Goal: Task Accomplishment & Management: Manage account settings

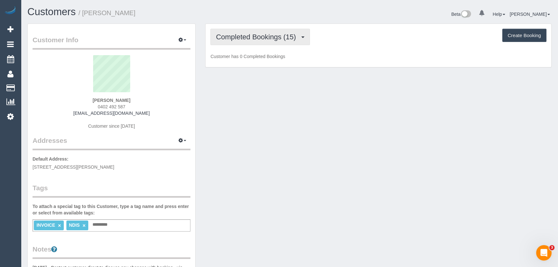
click at [282, 37] on span "Completed Bookings (15)" at bounding box center [257, 37] width 83 height 8
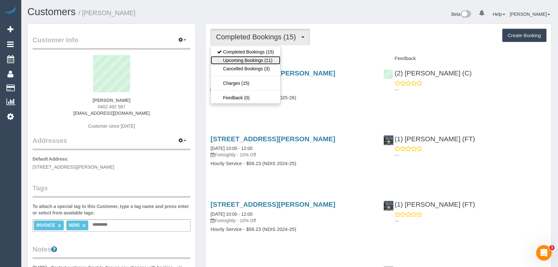
click at [260, 61] on link "Upcoming Bookings (11)" at bounding box center [246, 60] width 70 height 8
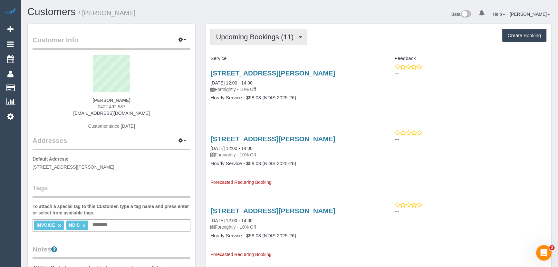
click at [248, 37] on span "Upcoming Bookings (11)" at bounding box center [256, 37] width 81 height 8
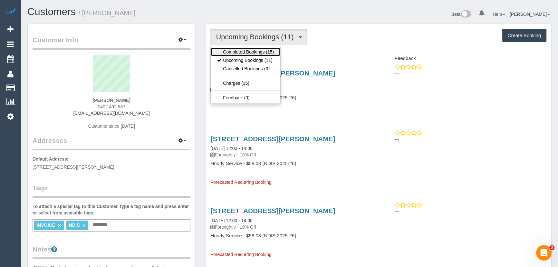
click at [243, 52] on link "Completed Bookings (15)" at bounding box center [246, 52] width 70 height 8
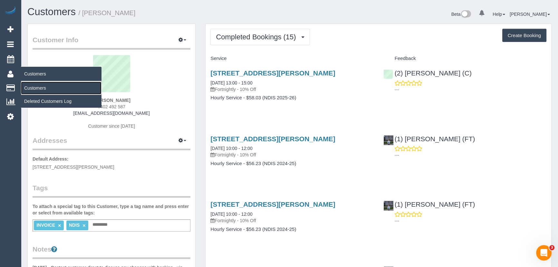
click at [39, 88] on link "Customers" at bounding box center [61, 87] width 81 height 13
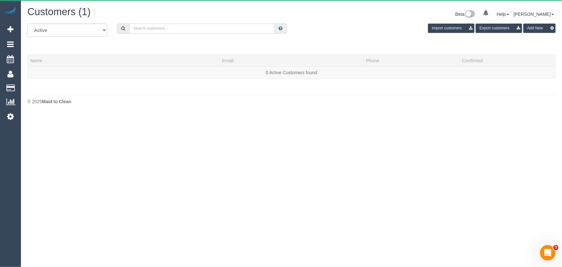
click at [226, 27] on input "text" at bounding box center [202, 29] width 146 height 10
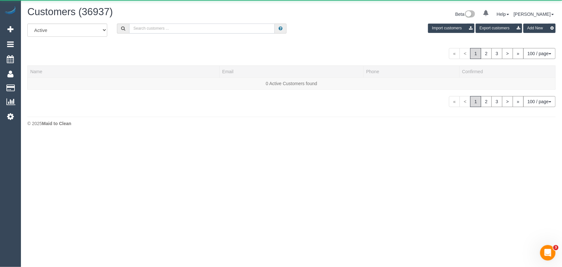
paste input "alejitahall@hotmail.com"
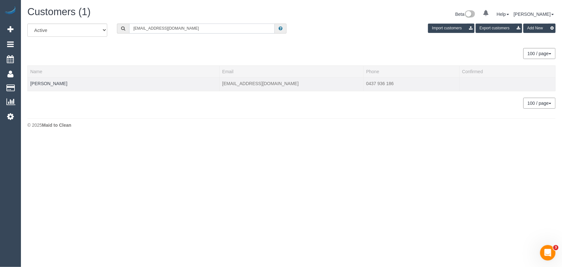
type input "alejitahall@hotmail.com"
drag, startPoint x: 46, startPoint y: 84, endPoint x: 31, endPoint y: 84, distance: 14.5
click at [31, 84] on td "Ale Jall" at bounding box center [124, 84] width 192 height 14
copy link "Ale Jall"
click at [35, 83] on link "Ale Jall" at bounding box center [48, 83] width 37 height 5
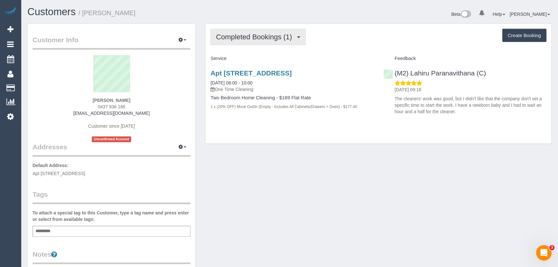
click at [242, 41] on button "Completed Bookings (1)" at bounding box center [257, 37] width 95 height 16
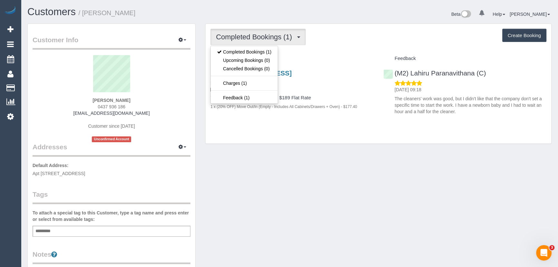
click at [315, 53] on div "Service" at bounding box center [291, 58] width 173 height 11
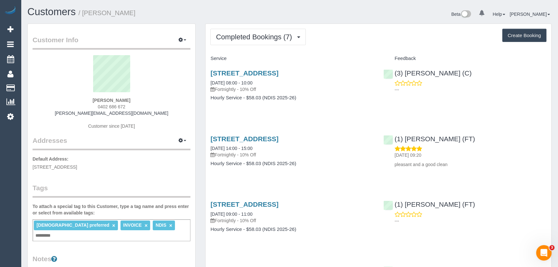
drag, startPoint x: 252, startPoint y: 40, endPoint x: 251, endPoint y: 48, distance: 8.1
click at [252, 42] on button "Completed Bookings (7)" at bounding box center [257, 37] width 95 height 16
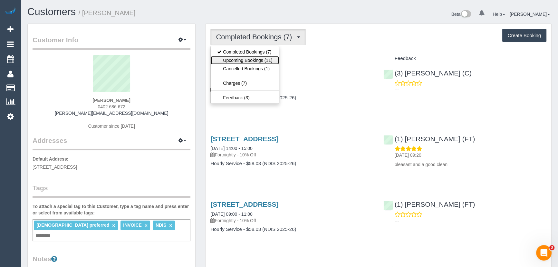
click at [252, 61] on link "Upcoming Bookings (11)" at bounding box center [245, 60] width 68 height 8
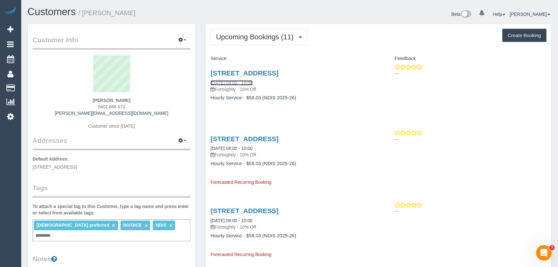
click at [244, 81] on link "18/08/2025 08:00 - 10:00" at bounding box center [231, 82] width 42 height 5
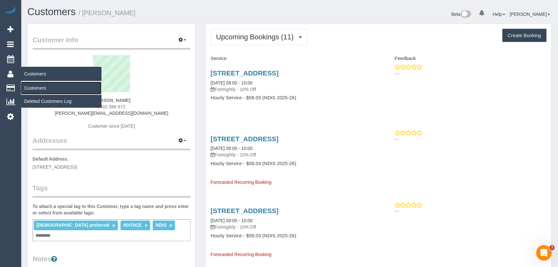
click at [37, 87] on link "Customers" at bounding box center [61, 87] width 81 height 13
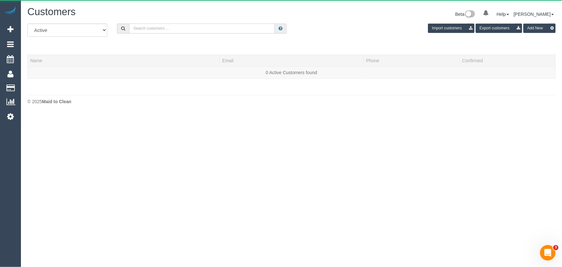
click at [224, 29] on input "text" at bounding box center [202, 29] width 146 height 10
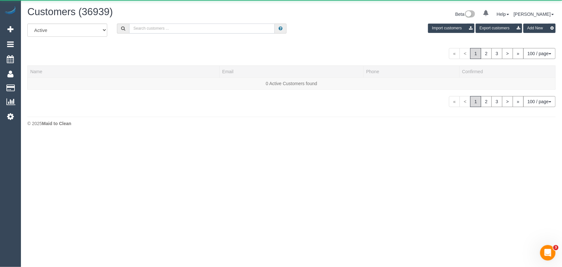
paste input "tara.r.cairnduff@gmail.com"
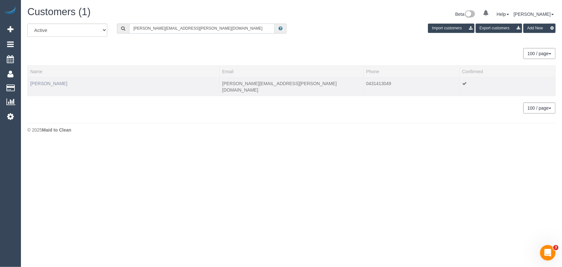
type input "tara.r.cairnduff@gmail.com"
click at [45, 81] on link "Tara Cairnduff" at bounding box center [48, 83] width 37 height 5
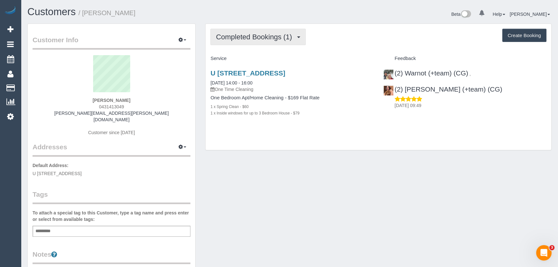
click at [267, 35] on span "Completed Bookings (1)" at bounding box center [255, 37] width 79 height 8
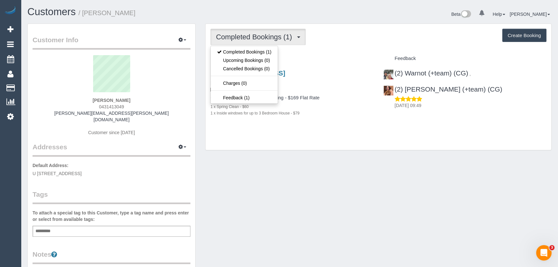
click at [298, 55] on div "Service" at bounding box center [291, 58] width 173 height 11
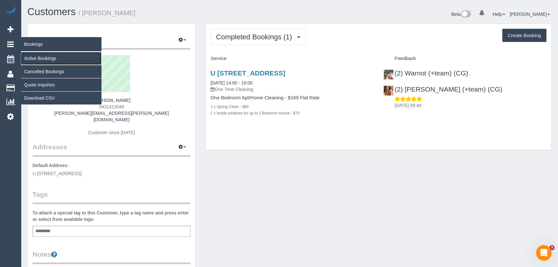
click at [27, 55] on link "Active Bookings" at bounding box center [61, 58] width 81 height 13
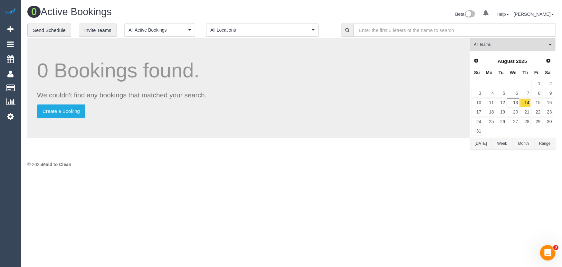
click at [481, 146] on button "[DATE]" at bounding box center [480, 144] width 21 height 12
click at [493, 46] on span "(3) [PERSON_NAME] (C)" at bounding box center [510, 44] width 73 height 5
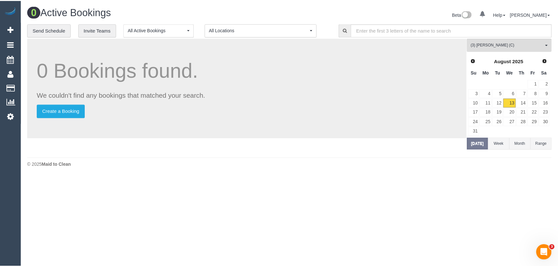
scroll to position [719, 0]
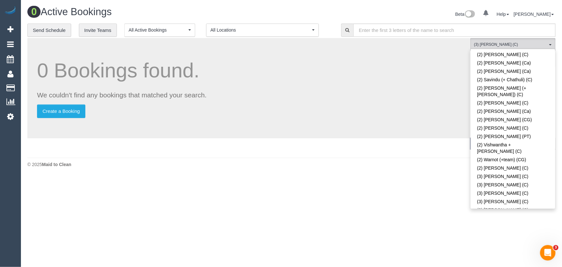
click at [504, 247] on link "(3) [PERSON_NAME] (C)" at bounding box center [513, 251] width 85 height 8
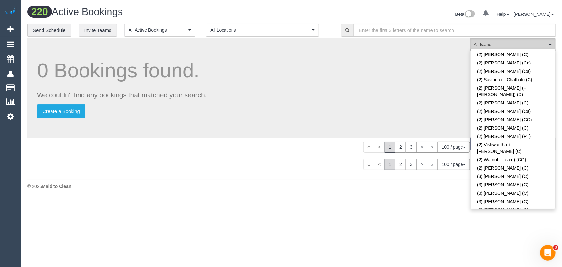
click at [504, 40] on button "All Teams" at bounding box center [512, 44] width 85 height 13
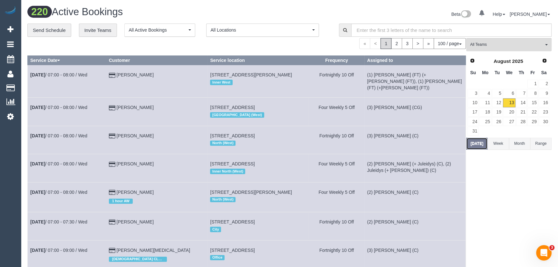
click at [479, 143] on button "[DATE]" at bounding box center [476, 144] width 21 height 12
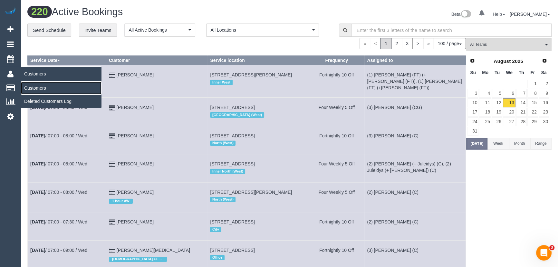
click at [33, 86] on link "Customers" at bounding box center [61, 87] width 81 height 13
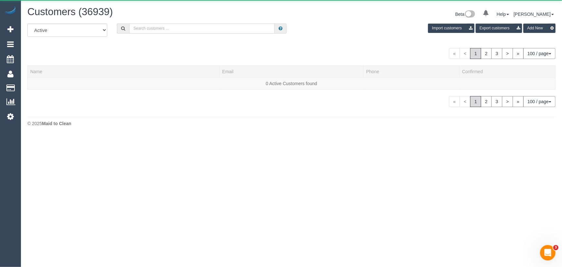
click at [184, 27] on input "text" at bounding box center [202, 29] width 146 height 10
paste input "nige67@gmail.com"
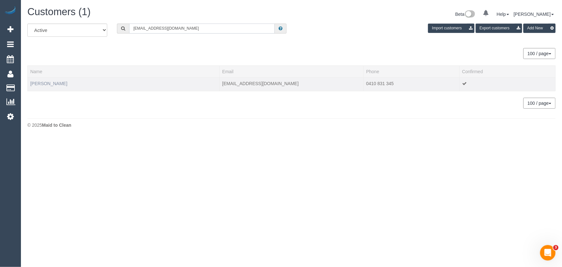
type input "nige67@gmail.com"
click at [44, 82] on link "Nigel Keenan" at bounding box center [48, 83] width 37 height 5
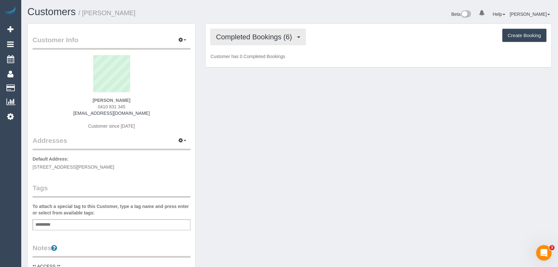
click at [250, 39] on span "Completed Bookings (6)" at bounding box center [255, 37] width 79 height 8
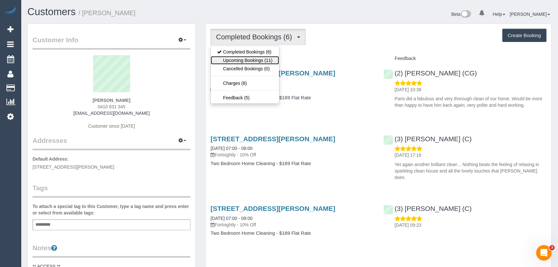
click at [252, 58] on link "Upcoming Bookings (11)" at bounding box center [245, 60] width 68 height 8
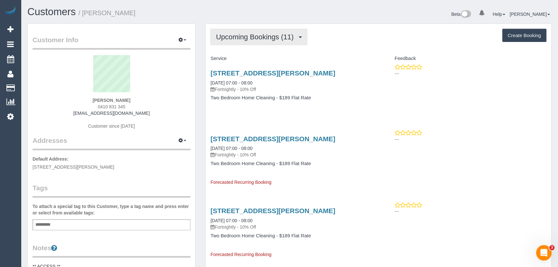
click at [245, 37] on span "Upcoming Bookings (11)" at bounding box center [256, 37] width 81 height 8
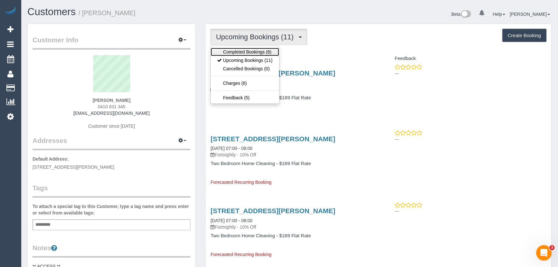
click at [249, 50] on link "Completed Bookings (6)" at bounding box center [245, 52] width 68 height 8
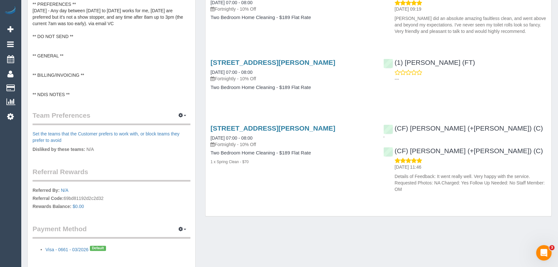
scroll to position [312, 0]
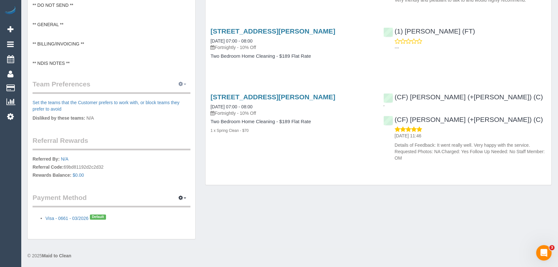
click at [181, 83] on icon "button" at bounding box center [180, 84] width 5 height 4
click at [179, 93] on link "Manage Preferences" at bounding box center [162, 96] width 55 height 8
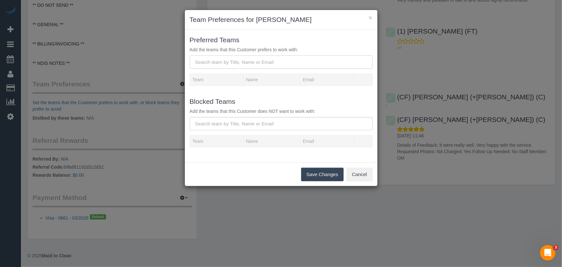
click at [278, 59] on input "text" at bounding box center [281, 61] width 183 height 13
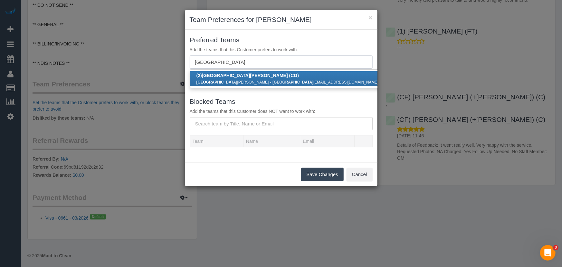
type input "paris"
click at [256, 77] on link "(2) Paris Webb (CG) Paris Webb - paris douvlos@gmail.com" at bounding box center [287, 78] width 195 height 15
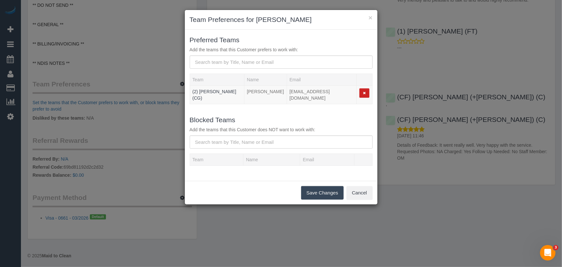
click at [318, 190] on button "Save Changes" at bounding box center [322, 193] width 43 height 14
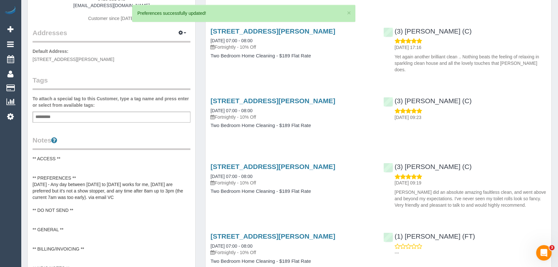
scroll to position [0, 0]
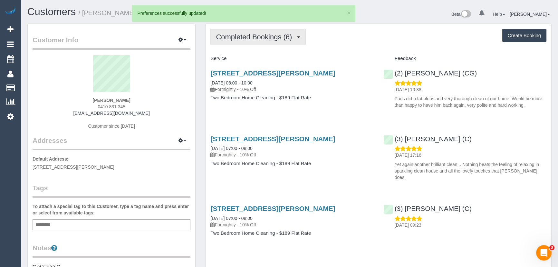
click at [249, 39] on span "Completed Bookings (6)" at bounding box center [255, 37] width 79 height 8
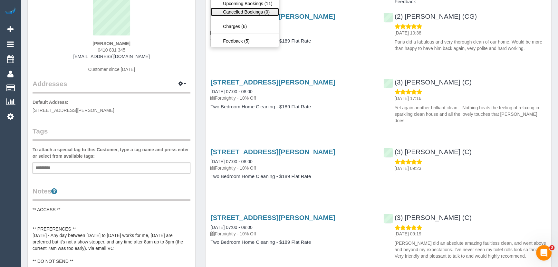
scroll to position [146, 0]
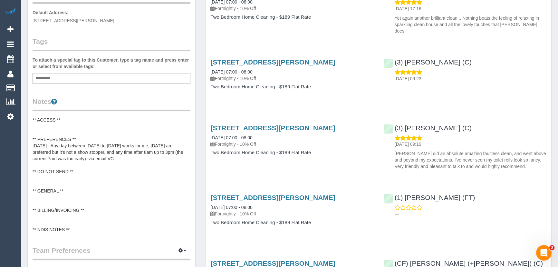
click at [90, 136] on pre "** ACCESS ** ** PREFERENCES ** 02/08/25 - Any day between Monday to Friday work…" at bounding box center [112, 175] width 158 height 116
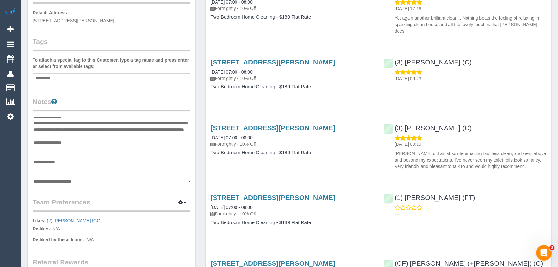
scroll to position [0, 0]
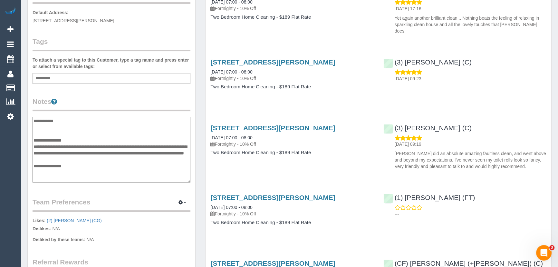
click at [82, 138] on textarea "**********" at bounding box center [112, 150] width 158 height 66
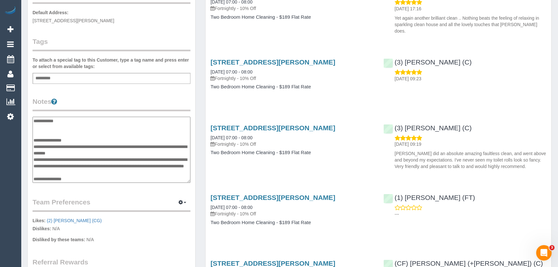
type textarea "**********"
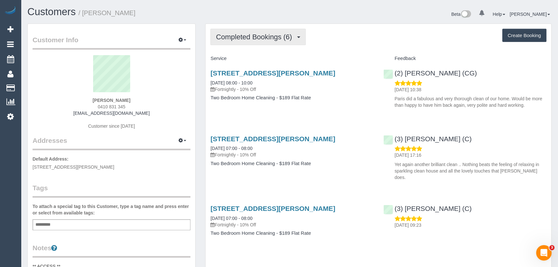
click at [245, 30] on button "Completed Bookings (6)" at bounding box center [257, 37] width 95 height 16
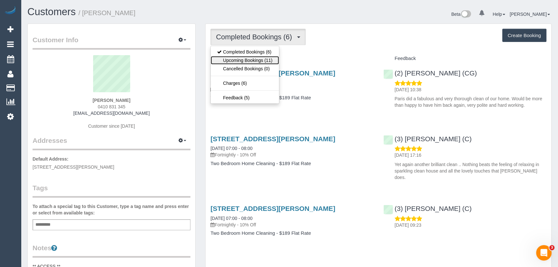
click at [240, 61] on link "Upcoming Bookings (11)" at bounding box center [245, 60] width 68 height 8
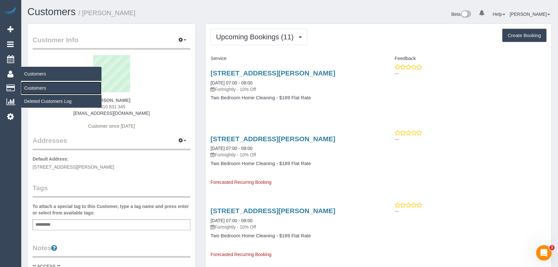
click at [32, 85] on link "Customers" at bounding box center [61, 87] width 81 height 13
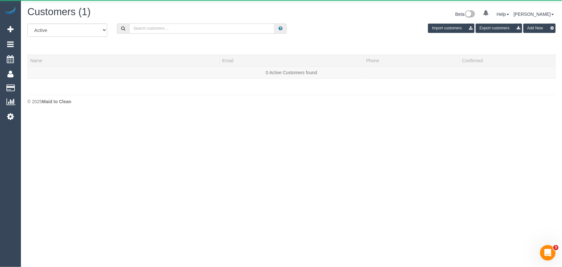
click at [168, 30] on input "text" at bounding box center [202, 29] width 146 height 10
paste input "dannii.mcdaid1986@gmail.com"
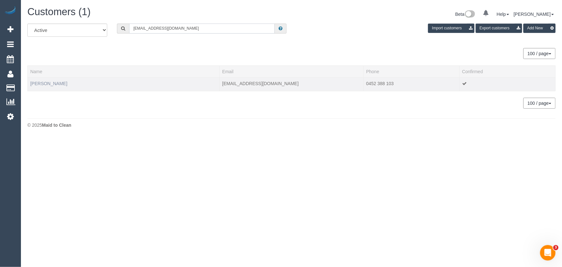
type input "dannii.mcdaid1986@gmail.com"
click at [53, 85] on link "Danielle Mcdaid" at bounding box center [48, 83] width 37 height 5
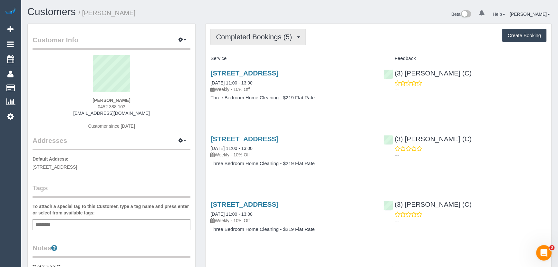
click at [258, 34] on span "Completed Bookings (5)" at bounding box center [255, 37] width 79 height 8
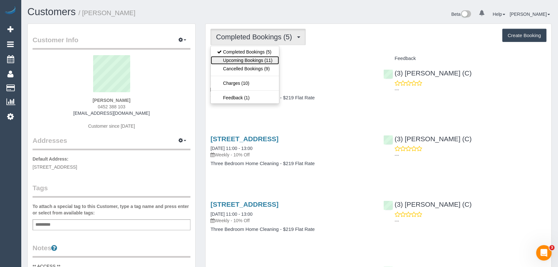
click at [264, 63] on link "Upcoming Bookings (11)" at bounding box center [245, 60] width 68 height 8
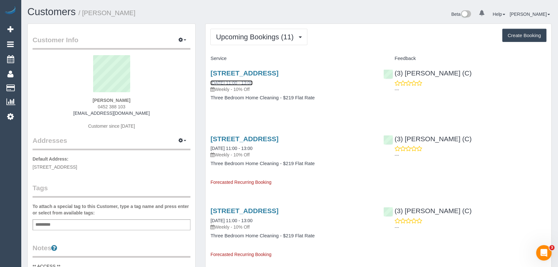
click at [246, 82] on link "14/08/2025 11:00 - 13:00" at bounding box center [231, 82] width 42 height 5
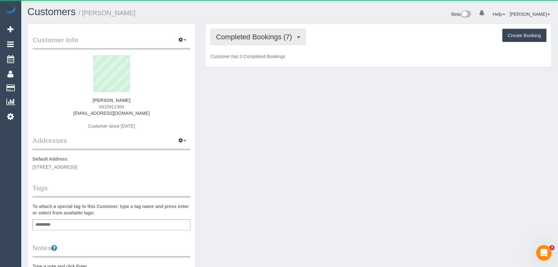
click at [257, 33] on span "Completed Bookings (7)" at bounding box center [255, 37] width 79 height 8
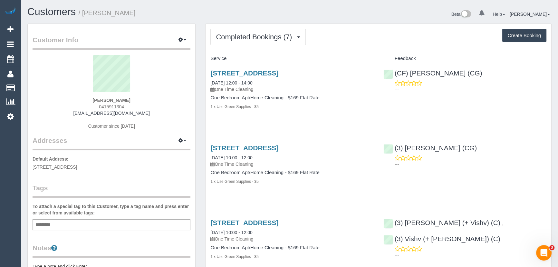
drag, startPoint x: 303, startPoint y: 18, endPoint x: 334, endPoint y: 19, distance: 31.6
click at [303, 18] on div "Beta 0 Your Notifications You have 0 alerts Help Help Docs Take a Tour Contact …" at bounding box center [423, 14] width 267 height 17
drag, startPoint x: 142, startPoint y: 100, endPoint x: 66, endPoint y: 100, distance: 76.3
click at [66, 100] on div "Alexander Mustakov 0415911304 alexanderjohnmustakov@gmail.com Customer since 20…" at bounding box center [112, 95] width 158 height 81
copy strong "Alexander Mustakov"
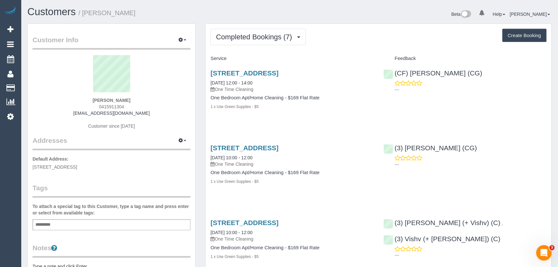
drag, startPoint x: 209, startPoint y: 81, endPoint x: 319, endPoint y: 131, distance: 121.8
click at [293, 119] on div "U4/5 Woonsocket Court, St Kilda, VIC 3182 08/08/2025 12:00 - 14:00 One Time Cle…" at bounding box center [291, 93] width 173 height 59
drag, startPoint x: 299, startPoint y: 117, endPoint x: 211, endPoint y: 78, distance: 96.8
click at [211, 78] on div "U4/5 Woonsocket Court, St Kilda, VIC 3182 08/08/2025 12:00 - 14:00 One Time Cle…" at bounding box center [291, 93] width 173 height 59
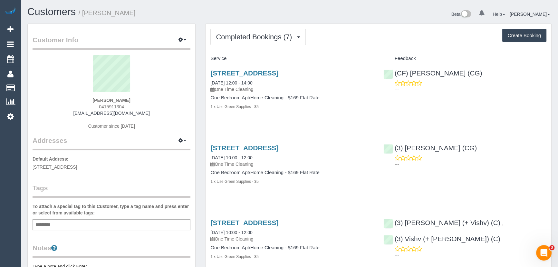
copy div "08/08/2025 12:00 - 14:00 One Time Cleaning One Bedroom Apt/Home Cleaning - $169…"
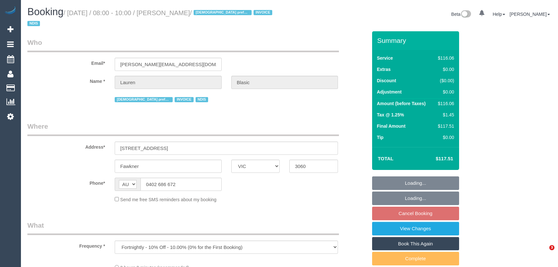
select select "VIC"
select select "object:610"
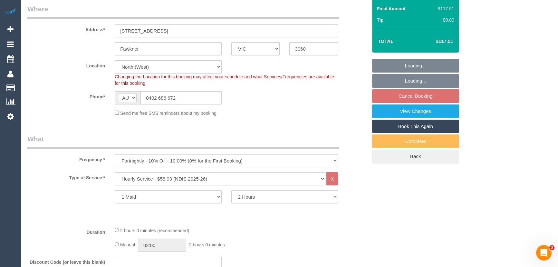
select select "number:29"
select select "number:14"
select select "number:18"
select select "number:36"
select select "number:34"
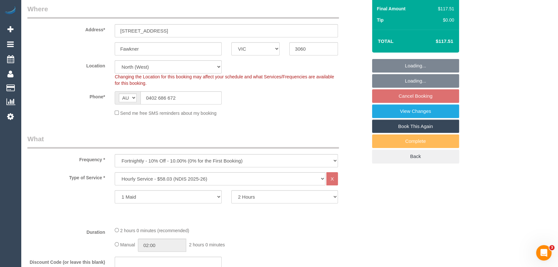
select select "number:11"
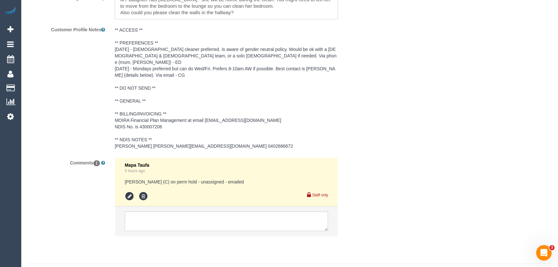
scroll to position [966, 0]
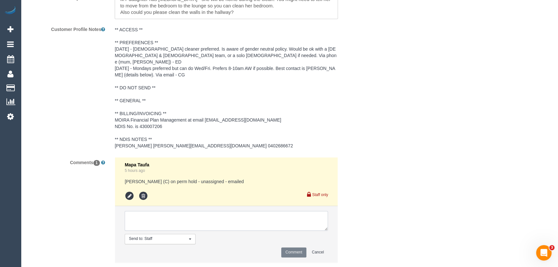
click at [186, 211] on textarea at bounding box center [226, 221] width 203 height 20
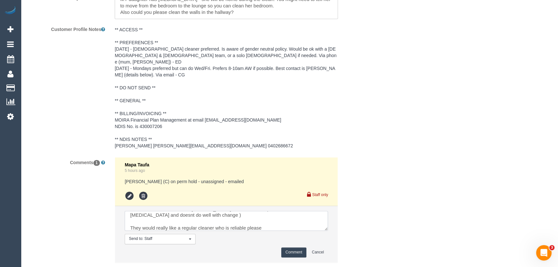
scroll to position [0, 0]
drag, startPoint x: 327, startPoint y: 214, endPoint x: 367, endPoint y: 230, distance: 43.1
click at [328, 230] on textarea at bounding box center [226, 221] width 203 height 20
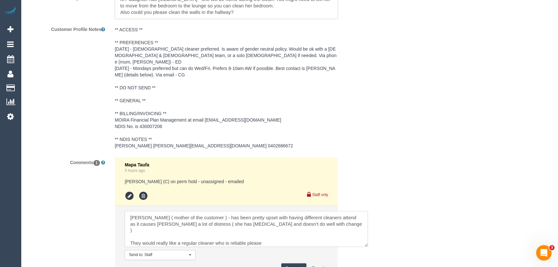
drag, startPoint x: 140, startPoint y: 207, endPoint x: 133, endPoint y: 210, distance: 8.5
click at [132, 211] on textarea at bounding box center [246, 229] width 243 height 36
click at [135, 211] on textarea at bounding box center [246, 229] width 243 height 36
type textarea "[PERSON_NAME] ( mother of the customer ) - has been pretty upset with having di…"
click at [293, 263] on button "Comment" at bounding box center [293, 268] width 25 height 10
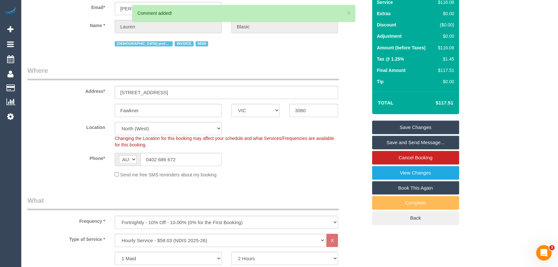
scroll to position [0, 0]
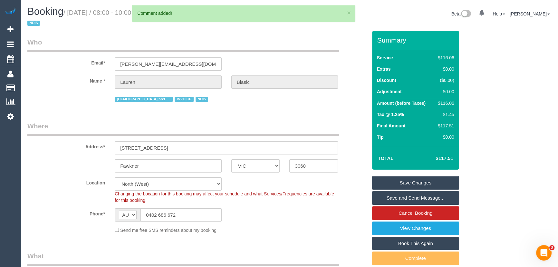
click at [421, 176] on link "Save Changes" at bounding box center [415, 183] width 87 height 14
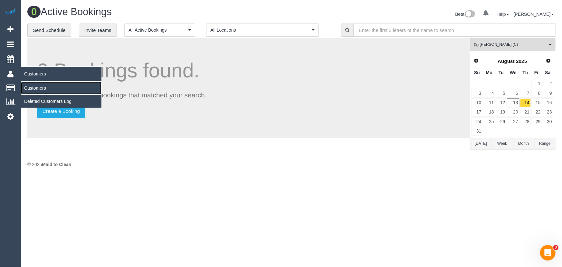
click at [31, 87] on link "Customers" at bounding box center [61, 87] width 81 height 13
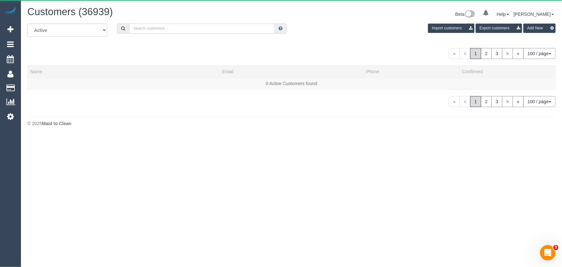
drag, startPoint x: 208, startPoint y: 29, endPoint x: 201, endPoint y: 30, distance: 6.5
click at [208, 29] on input "text" at bounding box center [202, 29] width 146 height 10
paste input "61428507842"
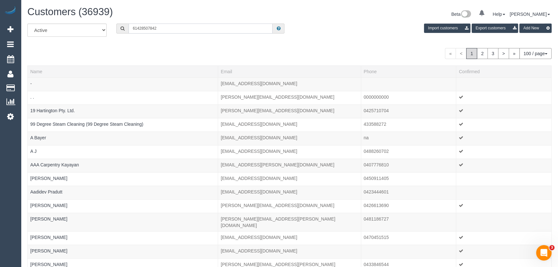
click at [140, 29] on input "61428507842" at bounding box center [201, 29] width 144 height 10
click at [137, 27] on input "61428507842" at bounding box center [201, 29] width 144 height 10
drag, startPoint x: 137, startPoint y: 27, endPoint x: 115, endPoint y: 28, distance: 21.9
click at [115, 28] on div "61428507842" at bounding box center [200, 29] width 178 height 10
click at [133, 29] on input "61428507842" at bounding box center [201, 29] width 144 height 10
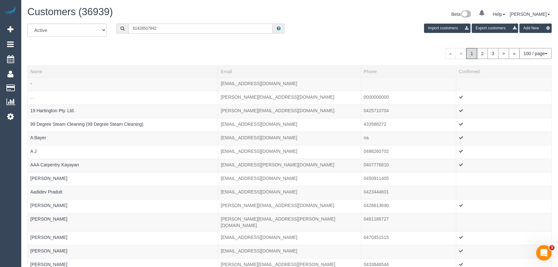
drag, startPoint x: 137, startPoint y: 28, endPoint x: 122, endPoint y: 27, distance: 14.5
click at [123, 27] on div "61428507842" at bounding box center [200, 29] width 168 height 10
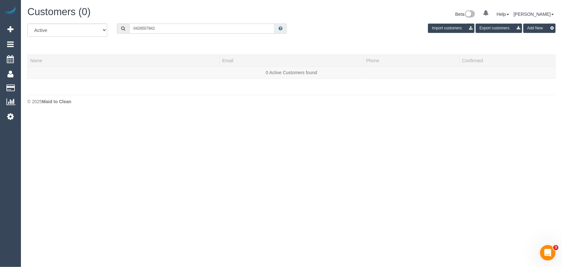
click at [142, 28] on input "0428507842" at bounding box center [202, 29] width 146 height 10
click at [149, 27] on input "0428 507842" at bounding box center [202, 29] width 146 height 10
click at [157, 28] on input "0428 507 842" at bounding box center [202, 29] width 146 height 10
click at [167, 26] on input "0428 507 842" at bounding box center [202, 29] width 146 height 10
click at [135, 28] on input "0428 507 842" at bounding box center [202, 29] width 146 height 10
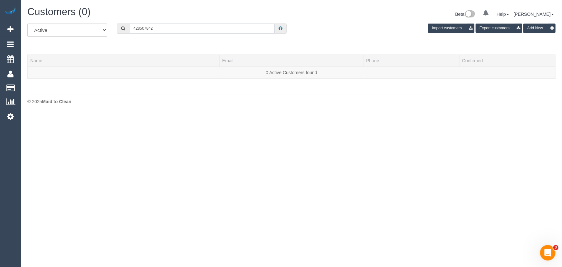
click at [159, 31] on input "428507842" at bounding box center [202, 29] width 146 height 10
click at [166, 27] on input "428507842" at bounding box center [202, 29] width 146 height 10
click at [227, 28] on input "428507842" at bounding box center [202, 29] width 146 height 10
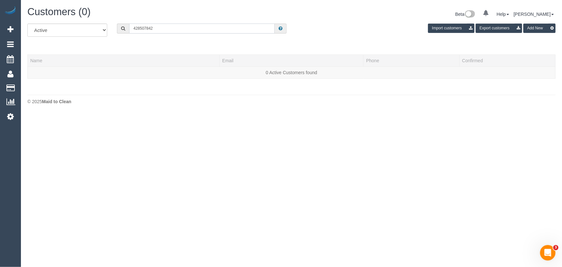
paste input "61"
click at [136, 28] on input "61428507842" at bounding box center [202, 29] width 146 height 10
drag, startPoint x: 138, startPoint y: 28, endPoint x: 102, endPoint y: 27, distance: 35.1
click at [102, 27] on div "All Active Archived 61428507842 Import customers Export customers Add New" at bounding box center [292, 33] width 538 height 18
click at [142, 29] on input "0428507842" at bounding box center [202, 29] width 146 height 10
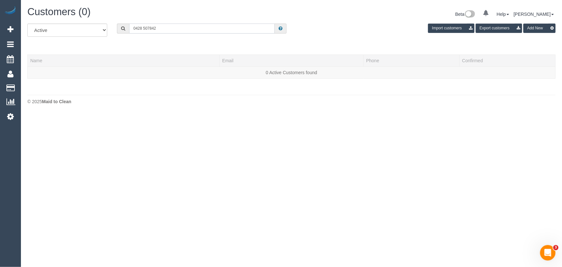
click at [149, 29] on input "0428 507842" at bounding box center [202, 29] width 146 height 10
click at [169, 26] on input "0428 507 842" at bounding box center [202, 29] width 146 height 10
drag, startPoint x: 162, startPoint y: 31, endPoint x: 104, endPoint y: 29, distance: 58.0
click at [104, 29] on div "All Active Archived 0428 507 842 Import customers Export customers Add New" at bounding box center [292, 33] width 538 height 18
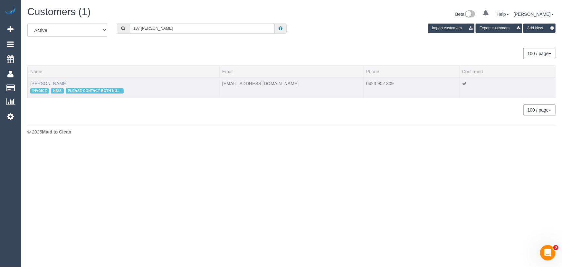
type input "187 edward"
click at [58, 82] on link "Patricia Helen Croft" at bounding box center [48, 83] width 37 height 5
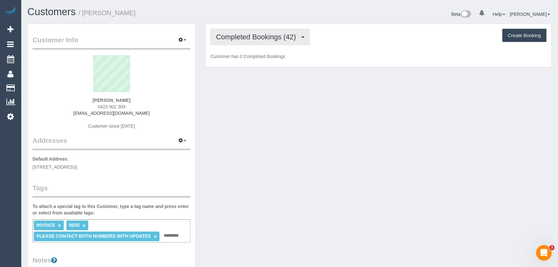
click at [280, 41] on button "Completed Bookings (42)" at bounding box center [259, 37] width 99 height 16
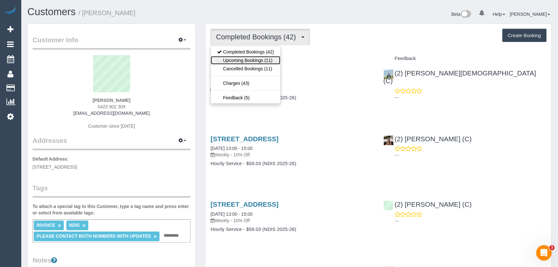
click at [264, 60] on link "Upcoming Bookings (11)" at bounding box center [246, 60] width 70 height 8
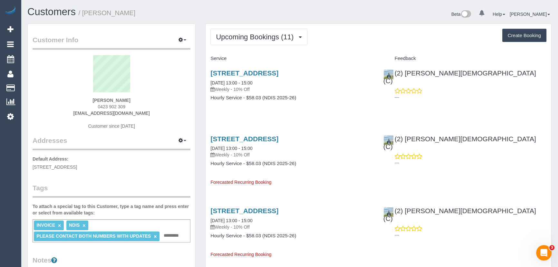
drag, startPoint x: 237, startPoint y: 89, endPoint x: 221, endPoint y: 113, distance: 28.9
click at [221, 113] on div "Unit 2/187 Edwardes St, Reservoir, VIC 3073 13/08/2025 13:00 - 15:00 Weekly - 1…" at bounding box center [291, 89] width 173 height 50
click at [87, 98] on div "Patricia Helen Croft 0423 902 309 patriciacroft@bigpond.com Customer since 2024" at bounding box center [112, 95] width 158 height 81
drag, startPoint x: 85, startPoint y: 99, endPoint x: 164, endPoint y: 95, distance: 78.4
click at [164, 95] on div "Patricia Helen Croft 0423 902 309 patriciacroft@bigpond.com Customer since 2024" at bounding box center [112, 95] width 158 height 81
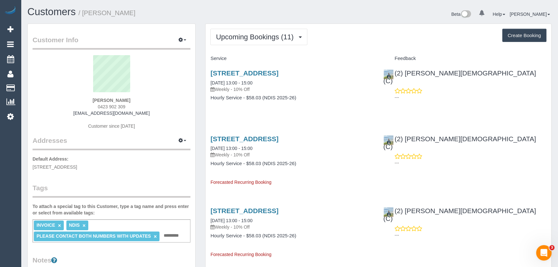
click at [159, 102] on div "Patricia Helen Croft 0423 902 309 patriciacroft@bigpond.com Customer since 2024" at bounding box center [112, 95] width 158 height 81
drag, startPoint x: 159, startPoint y: 102, endPoint x: 32, endPoint y: 97, distance: 127.0
click at [99, 100] on strong "Patricia Helen Croft" at bounding box center [111, 100] width 38 height 5
drag, startPoint x: 85, startPoint y: 100, endPoint x: 148, endPoint y: 96, distance: 63.2
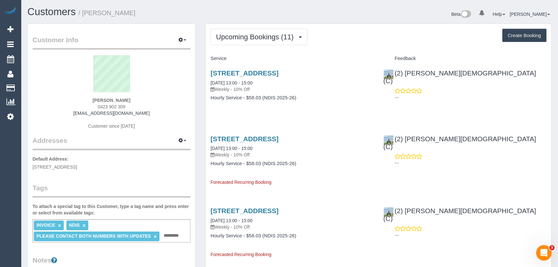
click at [148, 96] on div "Patricia Helen Croft 0423 902 309 patriciacroft@bigpond.com Customer since 2024" at bounding box center [112, 95] width 158 height 81
copy div
drag, startPoint x: 139, startPoint y: 100, endPoint x: 79, endPoint y: 98, distance: 59.9
click at [79, 98] on div "Patricia Helen Croft 0423 902 309 patriciacroft@bigpond.com Customer since 2024" at bounding box center [112, 95] width 158 height 81
copy strong "Patricia Helen Croft"
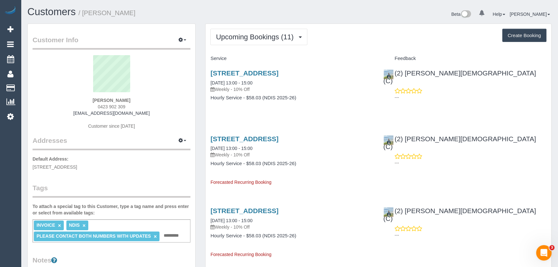
click at [76, 99] on div "Patricia Helen Croft 0423 902 309 patriciacroft@bigpond.com Customer since 2024" at bounding box center [112, 95] width 158 height 81
drag, startPoint x: 90, startPoint y: 99, endPoint x: 134, endPoint y: 97, distance: 44.5
click at [134, 97] on div "Patricia Helen Croft 0423 902 309 patriciacroft@bigpond.com Customer since 2024" at bounding box center [112, 95] width 158 height 81
copy strong "Patricia Helen Croft"
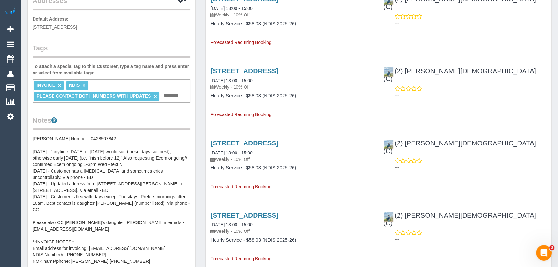
scroll to position [146, 0]
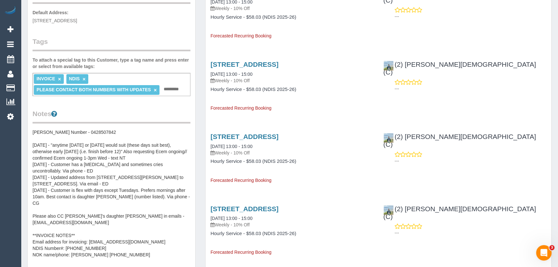
click at [68, 141] on pre "Patricias Number - 0428507842 7/04/25 - "anytime Tuesday or Wednesday would sui…" at bounding box center [112, 193] width 158 height 129
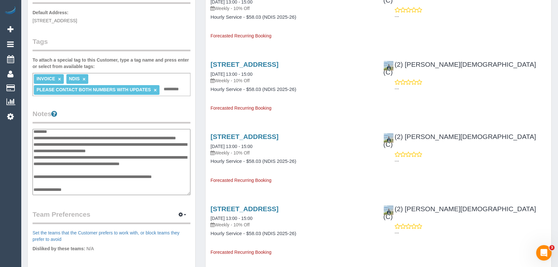
scroll to position [0, 0]
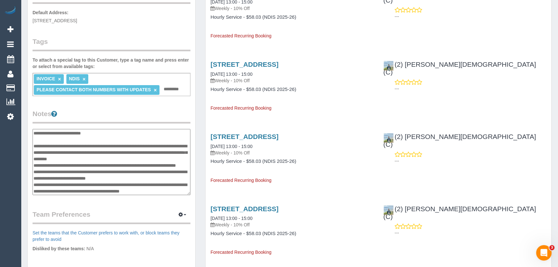
drag, startPoint x: 97, startPoint y: 134, endPoint x: 28, endPoint y: 129, distance: 69.7
click at [30, 129] on div "Customer Info Edit Contact Info Send Message Email Preferences Special Sales Ta…" at bounding box center [111, 123] width 167 height 490
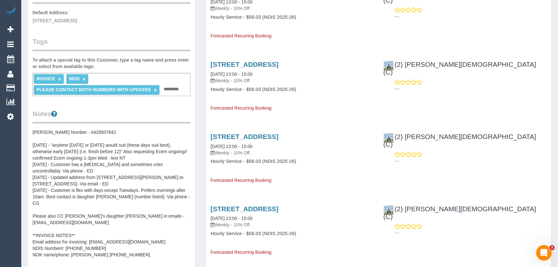
click at [35, 129] on pre "Patricias Number - 0428507842 7/04/25 - "anytime Tuesday or Wednesday would sui…" at bounding box center [112, 193] width 158 height 129
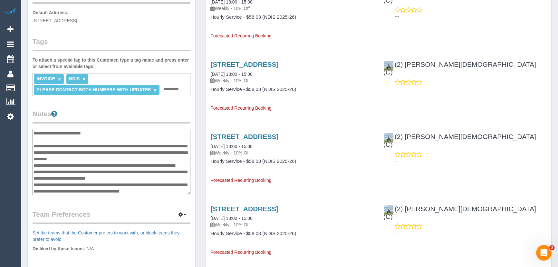
drag, startPoint x: 33, startPoint y: 132, endPoint x: 99, endPoint y: 133, distance: 65.4
click at [99, 133] on textarea "**********" at bounding box center [112, 162] width 158 height 66
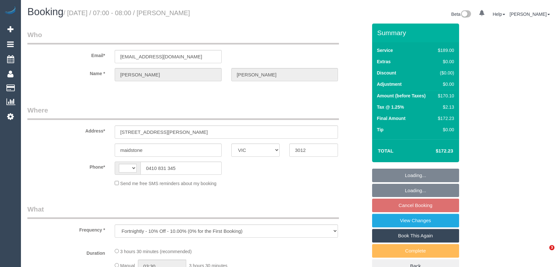
select select "VIC"
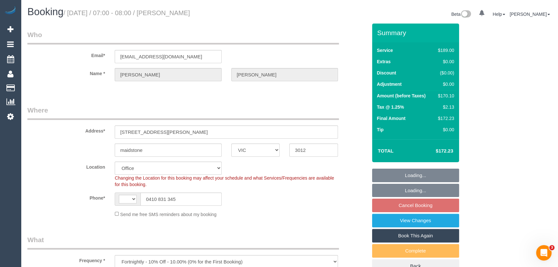
select select "string:stripe-pm_1RSpXL2GScqysDRVTa2YIWSy"
select select "object:378"
select select "string:AU"
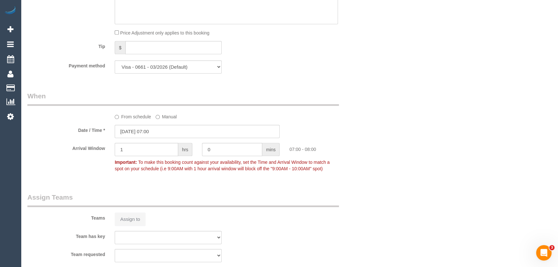
select select "number:29"
select select "number:14"
select select "number:18"
select select "number:24"
select select "number:35"
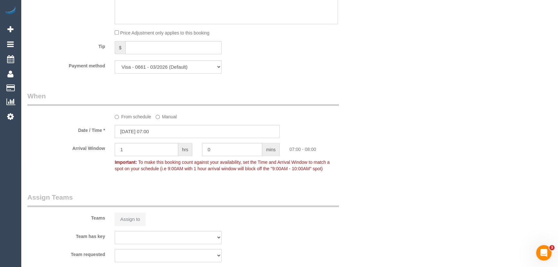
select select "number:11"
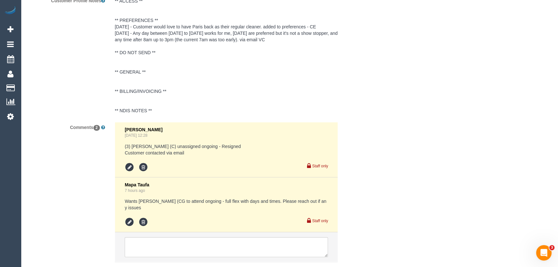
scroll to position [1228, 0]
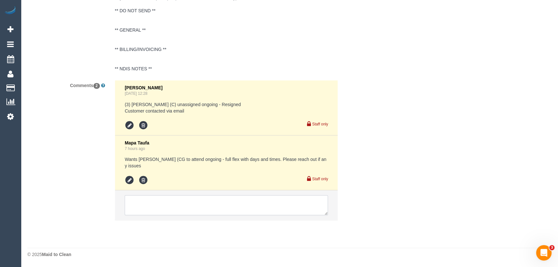
click at [192, 200] on textarea at bounding box center [226, 205] width 203 height 20
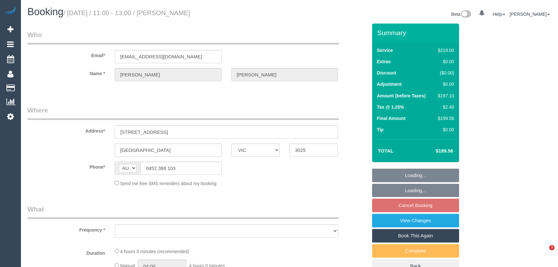
select select "VIC"
select select "object:820"
select select "number:27"
select select "number:14"
select select "number:19"
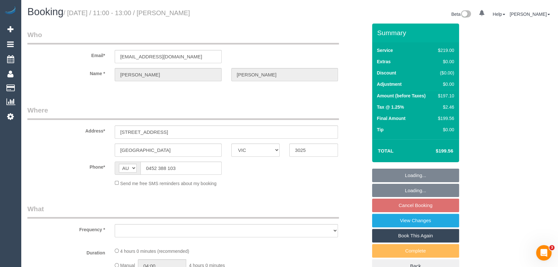
select select "number:22"
select select "number:34"
select select "number:11"
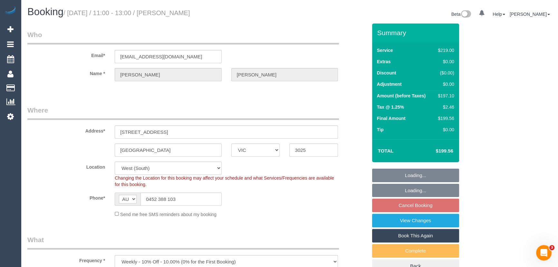
select select "string:stripe-pm_1ROqrO2GScqysDRVOYqVWFcC"
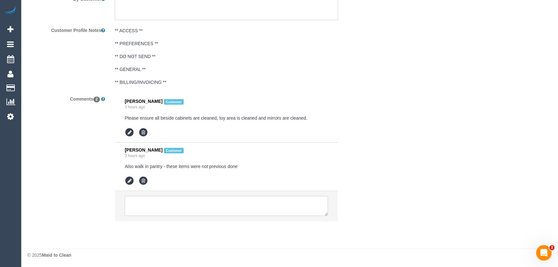
scroll to position [1157, 0]
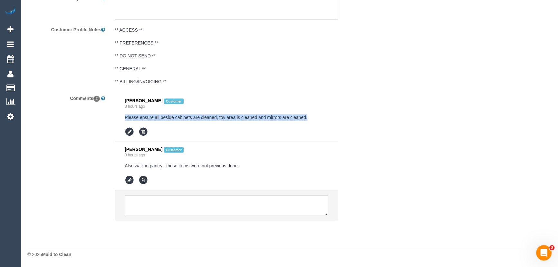
drag, startPoint x: 125, startPoint y: 116, endPoint x: 318, endPoint y: 116, distance: 193.2
click at [318, 116] on pre "Please ensure all beside cabinets are cleaned, toy area is cleaned and mirrors …" at bounding box center [226, 117] width 203 height 6
copy pre "Please ensure all beside cabinets are cleaned, toy area is cleaned and mirrors …"
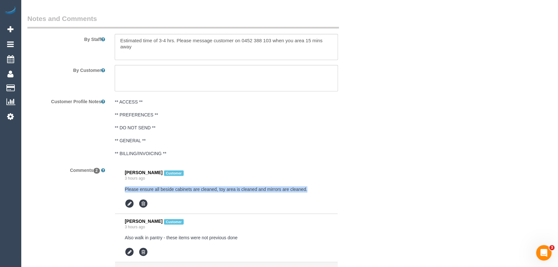
scroll to position [1011, 0]
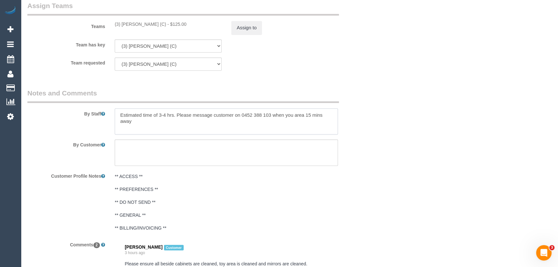
click at [131, 130] on textarea at bounding box center [226, 121] width 223 height 26
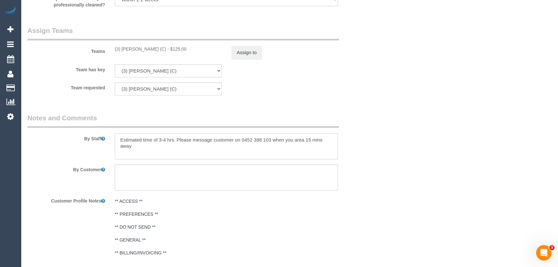
scroll to position [1069, 0]
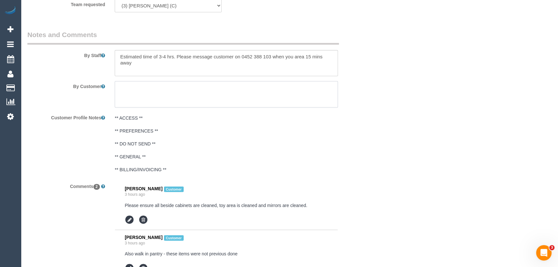
click at [153, 99] on textarea at bounding box center [226, 94] width 223 height 26
paste textarea "Please ensure all beside cabinets are cleaned, toy area is cleaned and mirrors …"
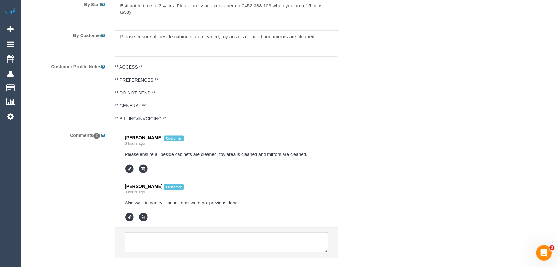
scroll to position [1128, 0]
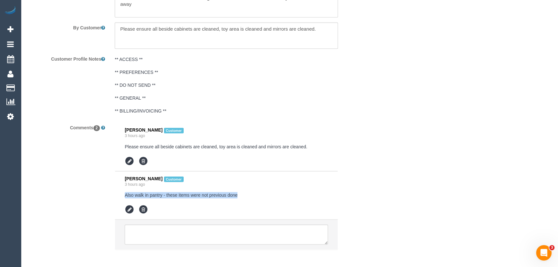
drag, startPoint x: 121, startPoint y: 196, endPoint x: 255, endPoint y: 193, distance: 134.7
click at [255, 193] on li "Danielle Mcdaid Customer 3 hours ago Also walk in pantry - these items were not…" at bounding box center [226, 195] width 223 height 49
copy pre "Also walk in pantry - these items were not previous done"
click at [322, 31] on textarea at bounding box center [226, 35] width 223 height 26
click at [282, 36] on textarea at bounding box center [226, 35] width 223 height 26
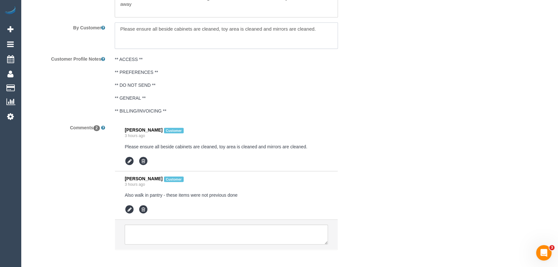
click at [328, 30] on textarea at bounding box center [226, 35] width 223 height 26
paste textarea "Also walk in pantry - these items were not previous done"
click at [315, 29] on textarea at bounding box center [226, 35] width 223 height 26
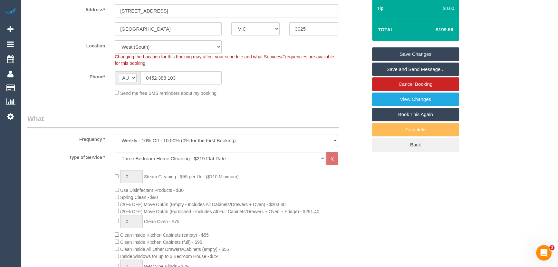
scroll to position [45, 0]
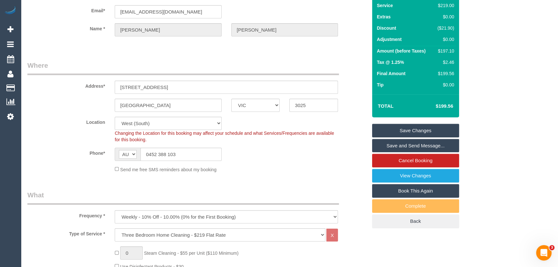
click at [415, 127] on link "Save Changes" at bounding box center [415, 131] width 87 height 14
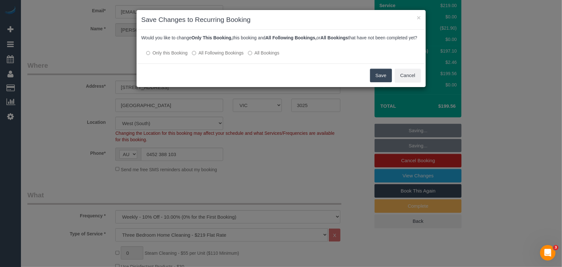
click at [221, 56] on label "All Following Bookings" at bounding box center [218, 53] width 52 height 6
click at [170, 56] on label "Only this Booking" at bounding box center [167, 53] width 42 height 6
click at [416, 16] on h3 "Save Changes to Recurring Booking" at bounding box center [281, 20] width 280 height 10
drag, startPoint x: 420, startPoint y: 17, endPoint x: 386, endPoint y: 41, distance: 41.6
click at [420, 16] on button "×" at bounding box center [419, 17] width 4 height 7
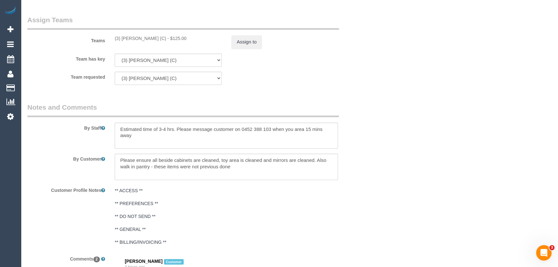
scroll to position [1011, 0]
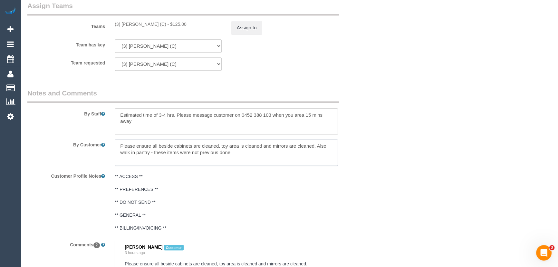
drag, startPoint x: 152, startPoint y: 153, endPoint x: 293, endPoint y: 150, distance: 141.4
click at [293, 150] on textarea at bounding box center [226, 152] width 223 height 26
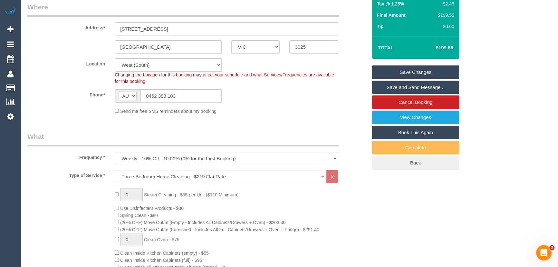
scroll to position [0, 0]
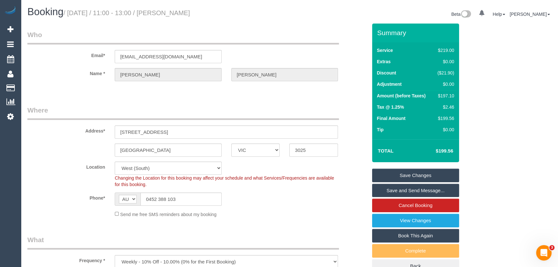
type textarea "Please ensure all beside cabinets are cleaned, toy area is cleaned and mirrors …"
click at [422, 171] on link "Save Changes" at bounding box center [415, 175] width 87 height 14
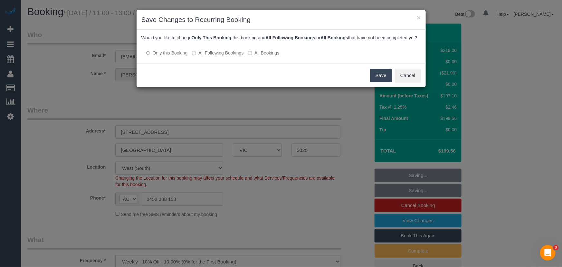
click at [223, 55] on label "All Following Bookings" at bounding box center [218, 53] width 52 height 6
click at [374, 82] on button "Save" at bounding box center [381, 76] width 22 height 14
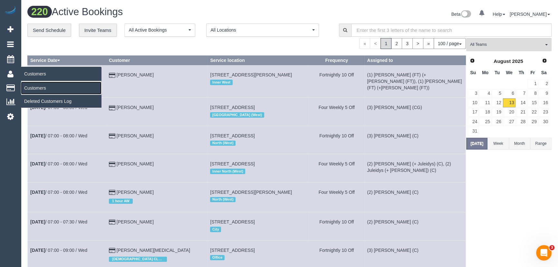
click at [27, 88] on link "Customers" at bounding box center [61, 87] width 81 height 13
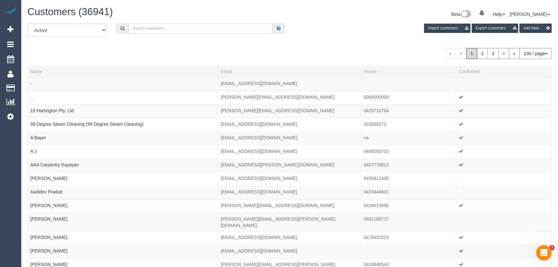
click at [187, 33] on input "text" at bounding box center [201, 29] width 144 height 10
paste input "monique.brasher@rga.com"
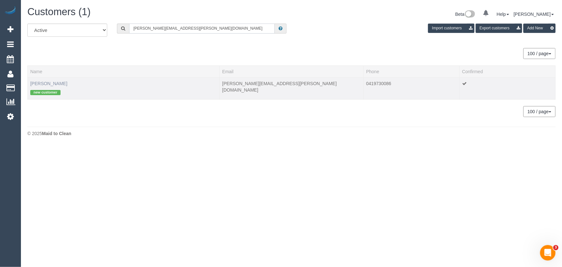
type input "monique.brasher@rga.com"
click at [64, 84] on link "Monique Brasher" at bounding box center [48, 83] width 37 height 5
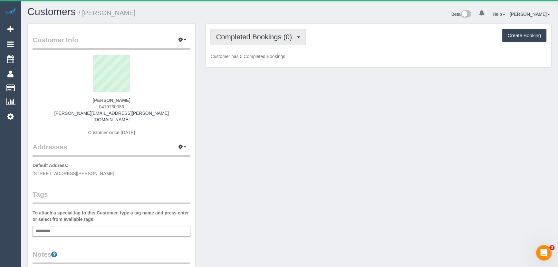
click at [232, 39] on span "Completed Bookings (0)" at bounding box center [255, 37] width 79 height 8
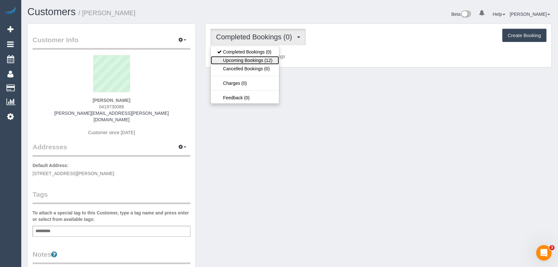
click at [238, 61] on link "Upcoming Bookings (12)" at bounding box center [245, 60] width 68 height 8
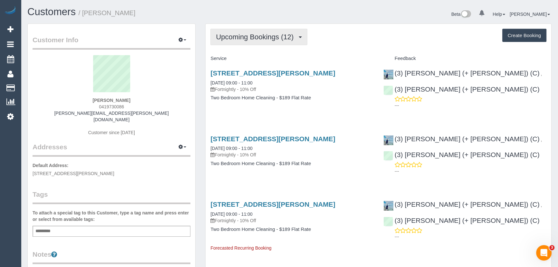
click at [260, 34] on span "Upcoming Bookings (12)" at bounding box center [256, 37] width 81 height 8
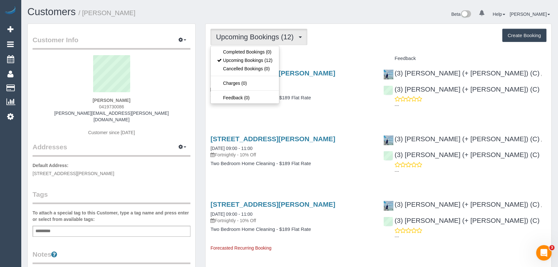
click at [376, 36] on div "Upcoming Bookings (12) Completed Bookings (0) Upcoming Bookings (12) Cancelled …" at bounding box center [378, 37] width 336 height 16
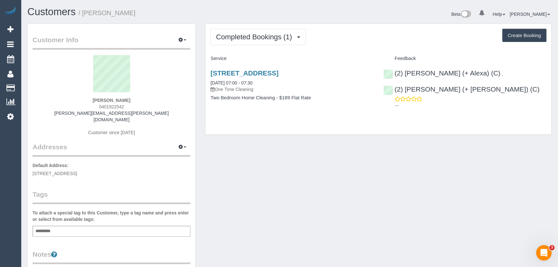
click at [259, 123] on div "Completed Bookings (1) Completed Bookings (1) Upcoming Bookings (0) Cancelled B…" at bounding box center [378, 79] width 346 height 110
drag, startPoint x: 149, startPoint y: 113, endPoint x: 61, endPoint y: 109, distance: 88.7
click at [61, 109] on div "[PERSON_NAME] 0401922542 [PERSON_NAME][EMAIL_ADDRESS][PERSON_NAME][DOMAIN_NAME]…" at bounding box center [112, 98] width 158 height 87
click at [69, 110] on div "[PERSON_NAME] 0401922542 [PERSON_NAME][EMAIL_ADDRESS][PERSON_NAME][DOMAIN_NAME]…" at bounding box center [112, 98] width 158 height 87
drag, startPoint x: 68, startPoint y: 112, endPoint x: 157, endPoint y: 110, distance: 89.6
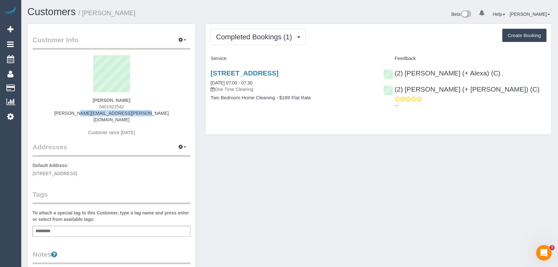
click at [157, 110] on div "[PERSON_NAME] 0401922542 [PERSON_NAME][EMAIL_ADDRESS][PERSON_NAME][DOMAIN_NAME]…" at bounding box center [112, 98] width 158 height 87
copy link "[PERSON_NAME][EMAIL_ADDRESS][PERSON_NAME][DOMAIN_NAME]"
click at [138, 71] on sui-profile-pic at bounding box center [111, 76] width 148 height 42
drag, startPoint x: 154, startPoint y: 166, endPoint x: 32, endPoint y: 166, distance: 122.4
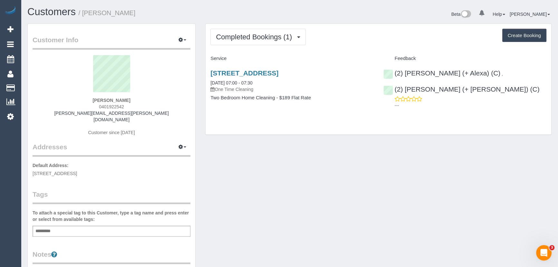
copy span "[STREET_ADDRESS]"
drag, startPoint x: 249, startPoint y: 88, endPoint x: 268, endPoint y: 84, distance: 19.0
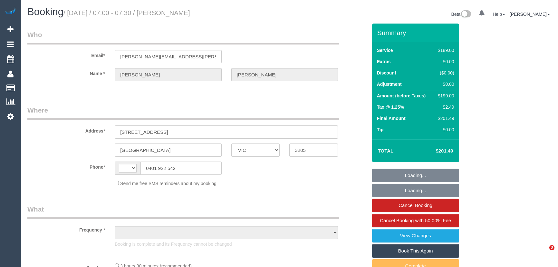
select select "VIC"
select select "string:stripe-pm_1RnhPa2GScqysDRVrwGBGKfe"
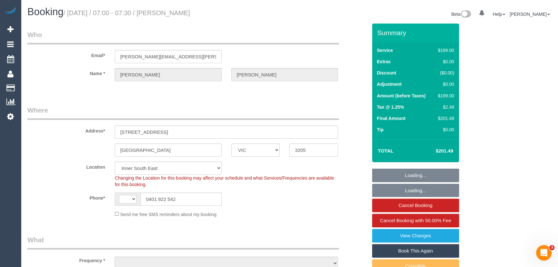
select select "number:28"
select select "number:14"
select select "number:19"
select select "number:25"
select select "string:AU"
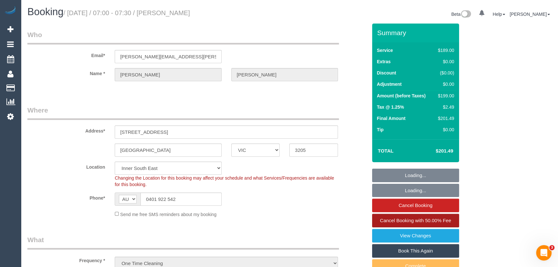
select select "object:1447"
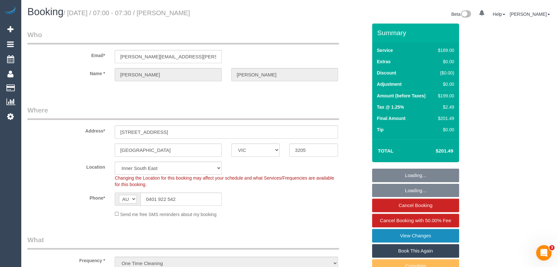
click at [424, 233] on link "View Changes" at bounding box center [415, 236] width 87 height 14
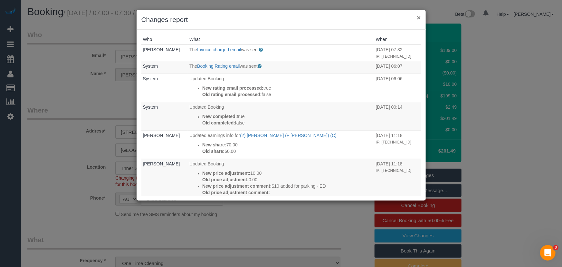
click at [418, 19] on button "×" at bounding box center [419, 17] width 4 height 7
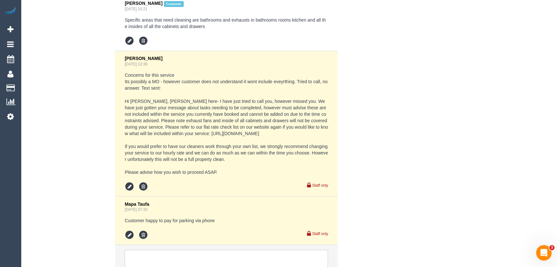
scroll to position [1405, 0]
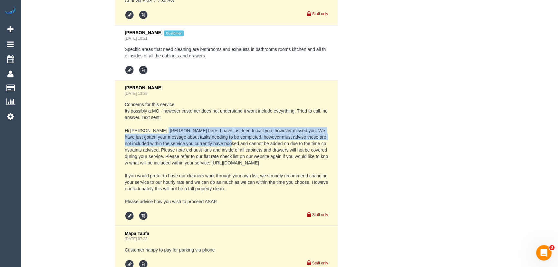
drag, startPoint x: 161, startPoint y: 118, endPoint x: 216, endPoint y: 132, distance: 56.6
click at [216, 132] on pre "Concerns for this service Its possibly a MO - however customer does not underst…" at bounding box center [226, 152] width 203 height 103
click at [173, 131] on pre "Concerns for this service Its possibly a MO - however customer does not underst…" at bounding box center [226, 152] width 203 height 103
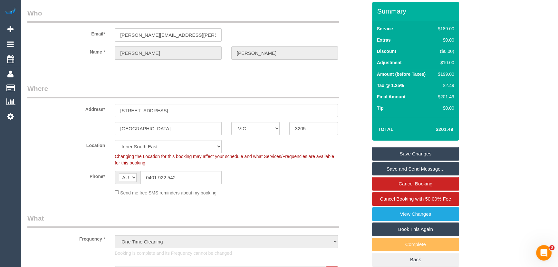
scroll to position [0, 0]
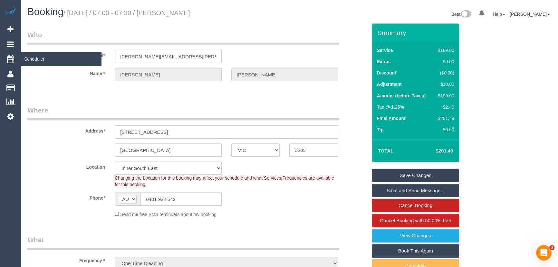
drag, startPoint x: 192, startPoint y: 56, endPoint x: 0, endPoint y: 53, distance: 192.0
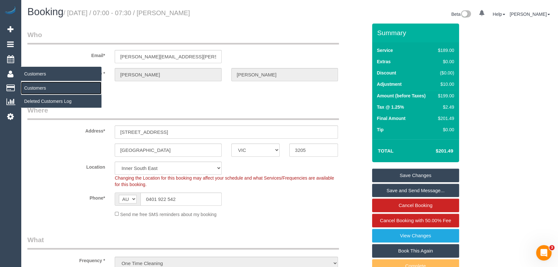
click at [35, 86] on link "Customers" at bounding box center [61, 87] width 81 height 13
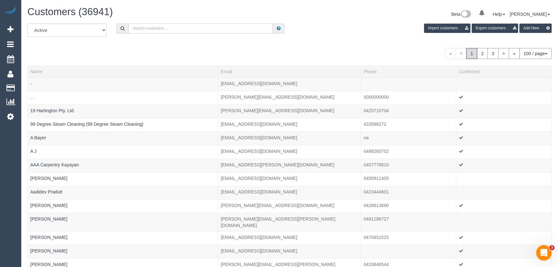
click at [155, 29] on input "text" at bounding box center [201, 29] width 144 height 10
paste input "[PERSON_NAME][EMAIL_ADDRESS][PERSON_NAME][DOMAIN_NAME]"
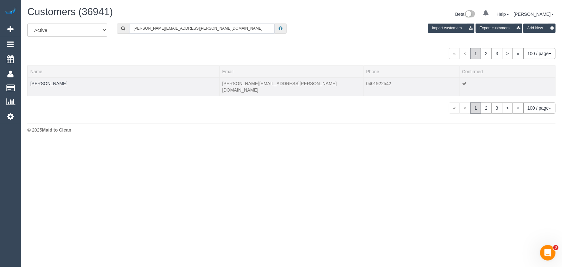
type input "[PERSON_NAME][EMAIL_ADDRESS][PERSON_NAME][DOMAIN_NAME]"
drag, startPoint x: 76, startPoint y: 82, endPoint x: 31, endPoint y: 81, distance: 45.4
click at [31, 81] on td "[PERSON_NAME]" at bounding box center [124, 86] width 192 height 18
copy link "[PERSON_NAME]"
click at [45, 85] on link "[PERSON_NAME]" at bounding box center [48, 83] width 37 height 5
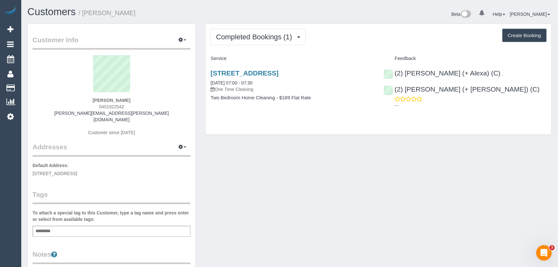
drag, startPoint x: 209, startPoint y: 69, endPoint x: 332, endPoint y: 114, distance: 131.3
click at [332, 113] on div "1701/138 Ferrars Street, 1701, South Melbourne, VIC 3205 04/08/2025 07:00 - 07:…" at bounding box center [291, 89] width 173 height 50
copy div "1701/138 Ferrars Street, 1701, South Melbourne, VIC 3205 04/08/2025 07:00 - 07:…"
click at [252, 85] on link "04/08/2025 07:00 - 07:30" at bounding box center [231, 82] width 42 height 5
click at [97, 225] on div "Add a tag" at bounding box center [112, 230] width 158 height 11
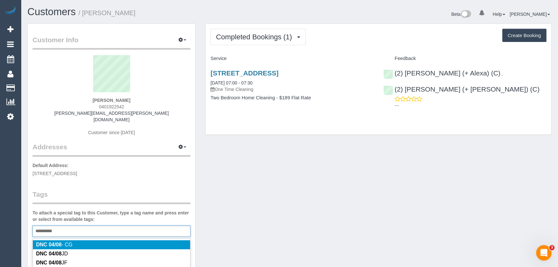
type input "*********"
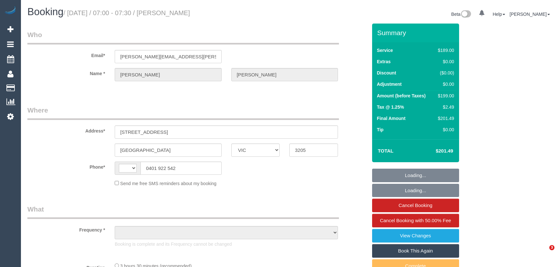
select select "VIC"
select select "object:391"
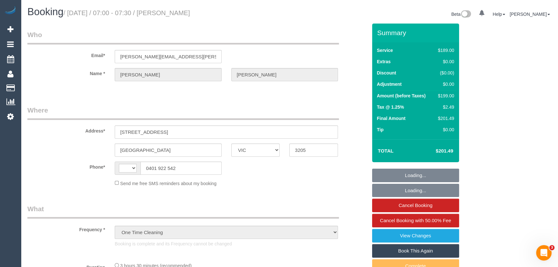
select select "string:AU"
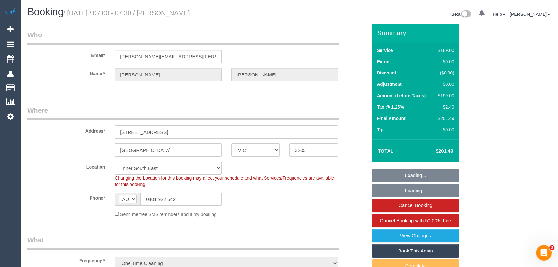
select select "object:791"
select select "string:stripe-pm_1RnhPa2GScqysDRVrwGBGKfe"
select select "number:28"
select select "number:14"
select select "number:19"
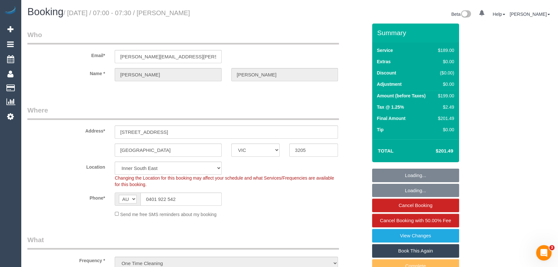
select select "number:25"
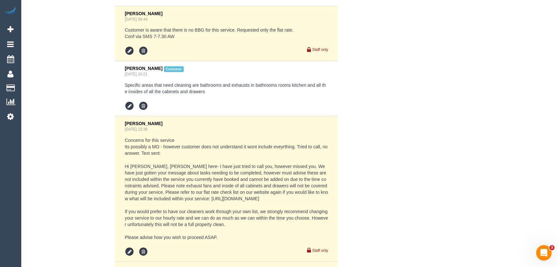
scroll to position [1376, 0]
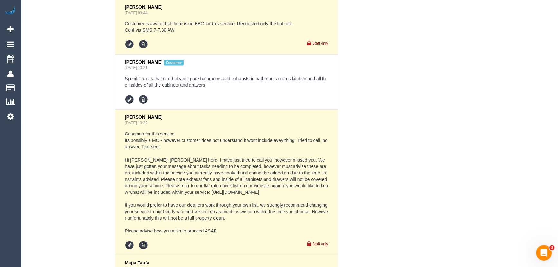
drag, startPoint x: 122, startPoint y: 123, endPoint x: 232, endPoint y: 217, distance: 144.5
click at [232, 217] on li "Vanessa Christou Aug 02, 2025 13:39 Staff only" at bounding box center [226, 181] width 223 height 145
copy pre "Concerns for this service Its possibly a MO - however customer does not underst…"
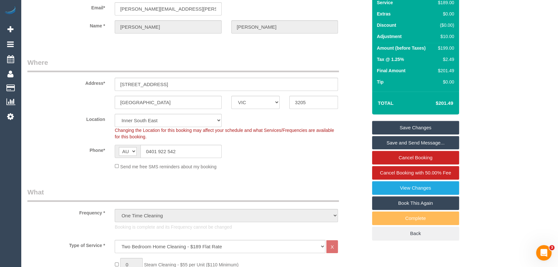
scroll to position [0, 0]
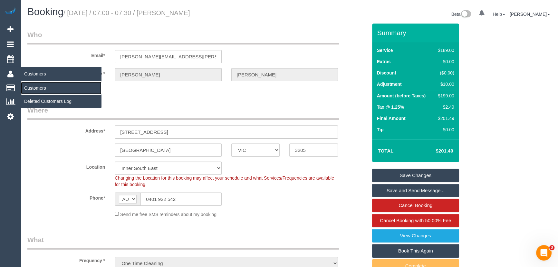
click at [32, 84] on link "Customers" at bounding box center [61, 87] width 81 height 13
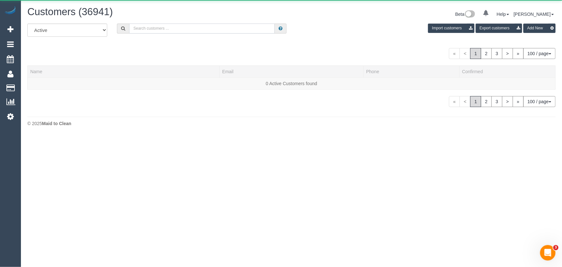
click at [174, 29] on input "text" at bounding box center [202, 29] width 146 height 10
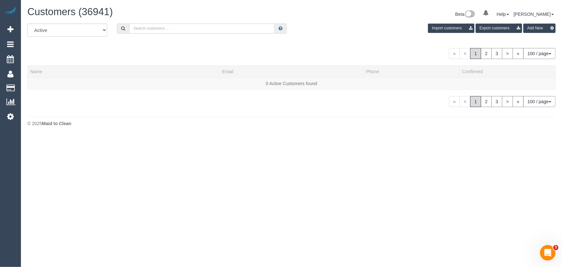
paste input "61407899462"
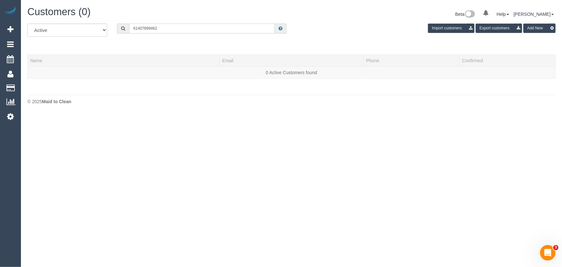
drag, startPoint x: 138, startPoint y: 28, endPoint x: 99, endPoint y: 30, distance: 38.4
click at [102, 30] on div "All Active Archived 61407899462 Import customers Export customers Add New" at bounding box center [292, 33] width 538 height 18
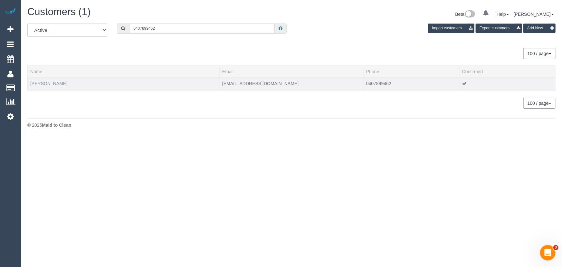
type input "0407899462"
click at [42, 83] on link "Jennifer Lord" at bounding box center [48, 83] width 37 height 5
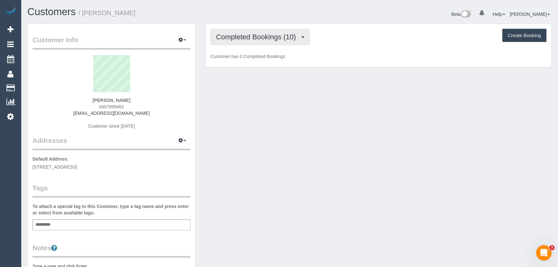
click at [268, 42] on button "Completed Bookings (10)" at bounding box center [259, 37] width 99 height 16
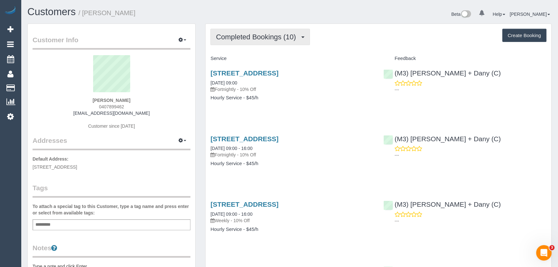
click at [270, 39] on span "Completed Bookings (10)" at bounding box center [257, 37] width 83 height 8
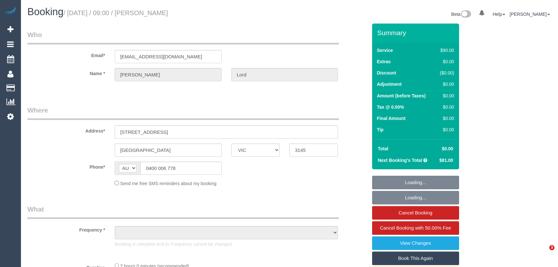
select select "VIC"
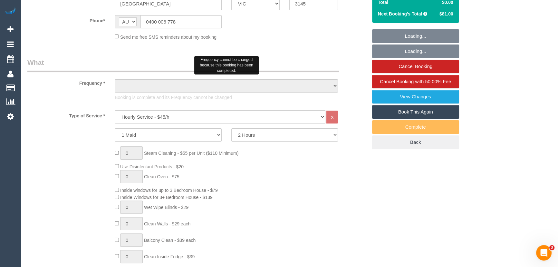
select select "object:828"
select select "string:stripe-card_19gLPO2GScqysDRVRS8xVt3T"
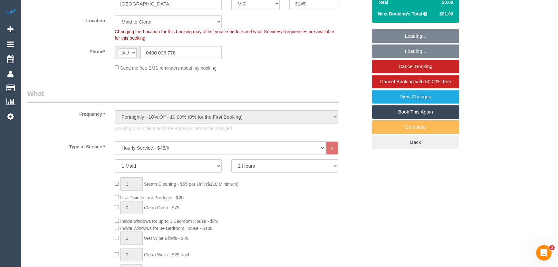
select select "object:855"
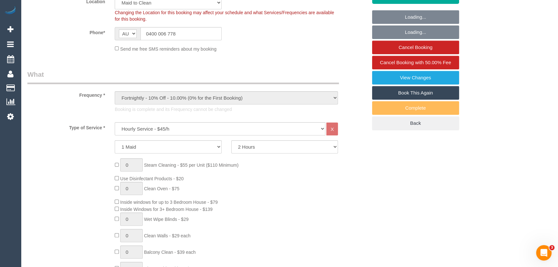
scroll to position [234, 0]
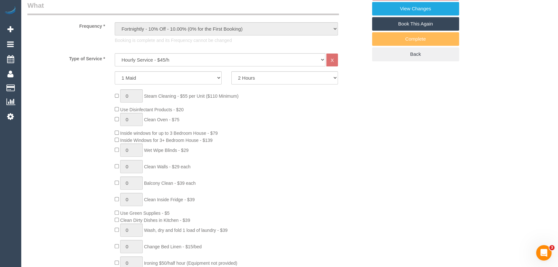
click at [417, 17] on link "Book This Again" at bounding box center [415, 24] width 87 height 14
select select "VIC"
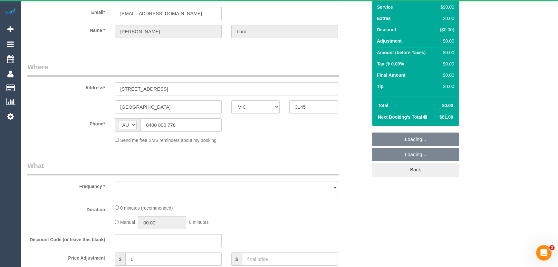
scroll to position [146, 0]
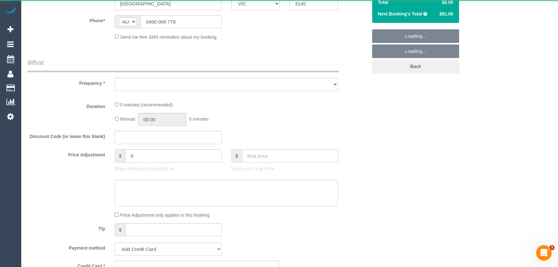
select select "object:1220"
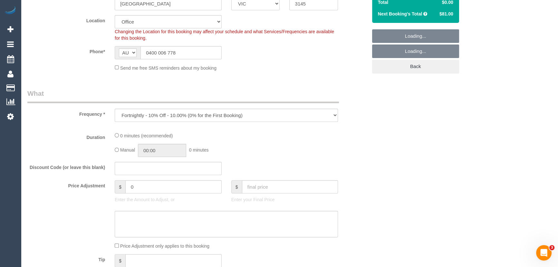
select select "string:stripe-card_19gLPO2GScqysDRVRS8xVt3T"
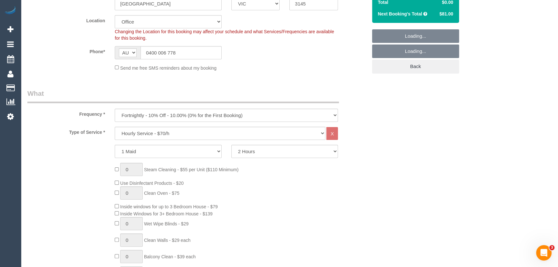
select select "object:1389"
click at [160, 114] on select "One Time Cleaning Weekly - 10% Off - 10.00% (0% for the First Booking) Fortnigh…" at bounding box center [226, 115] width 223 height 13
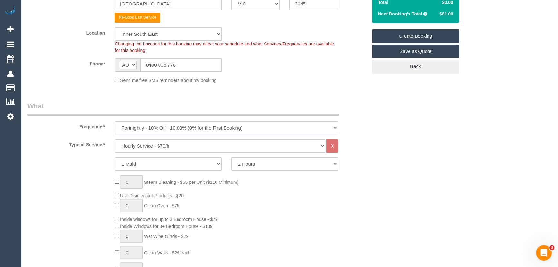
select select "55"
select select "object:2666"
click at [115, 121] on select "One Time Cleaning Weekly - 10% Off - 10.00% (0% for the First Booking) Fortnigh…" at bounding box center [226, 127] width 223 height 13
click at [141, 148] on select "Hourly Service - $70/h Hourly Service - $65/h Hourly Service - $60/h Hourly Ser…" at bounding box center [220, 145] width 211 height 13
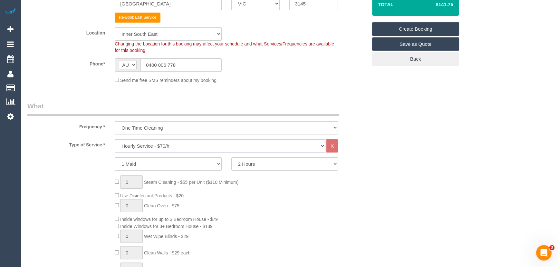
select select "212"
click at [115, 139] on select "Hourly Service - $70/h Hourly Service - $65/h Hourly Service - $60/h Hourly Ser…" at bounding box center [220, 145] width 211 height 13
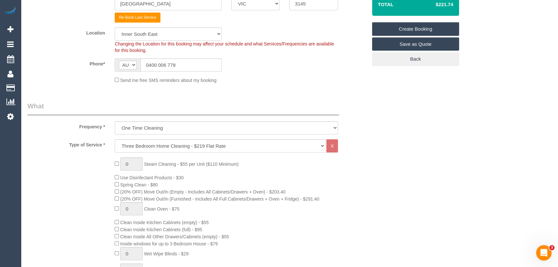
click at [273, 186] on div "0 Steam Cleaning - $55 per Unit ($110 Minimum) Use Disinfectant Products - $30 …" at bounding box center [241, 270] width 262 height 226
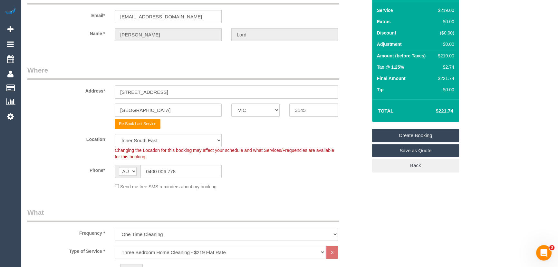
scroll to position [0, 0]
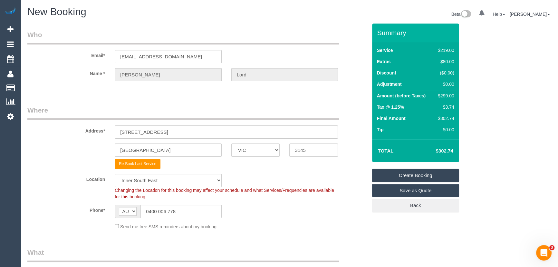
drag, startPoint x: 438, startPoint y: 151, endPoint x: 454, endPoint y: 151, distance: 16.4
click at [454, 151] on td "$302.74" at bounding box center [435, 151] width 42 height 16
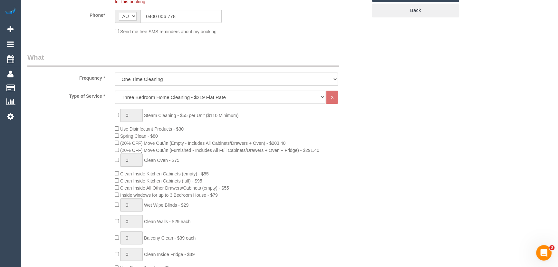
scroll to position [205, 0]
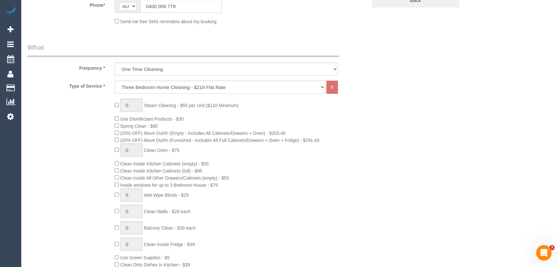
drag, startPoint x: 209, startPoint y: 187, endPoint x: 231, endPoint y: 187, distance: 22.2
click at [231, 187] on div "0 Steam Cleaning - $55 per Unit ($110 Minimum) Use Disinfectant Products - $30 …" at bounding box center [241, 212] width 262 height 226
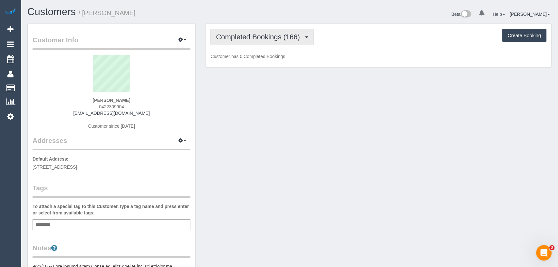
click at [271, 36] on span "Completed Bookings (166)" at bounding box center [259, 37] width 87 height 8
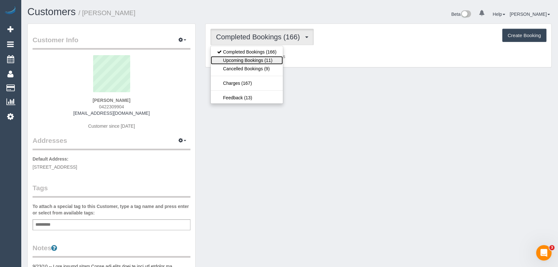
click at [262, 62] on link "Upcoming Bookings (11)" at bounding box center [247, 60] width 72 height 8
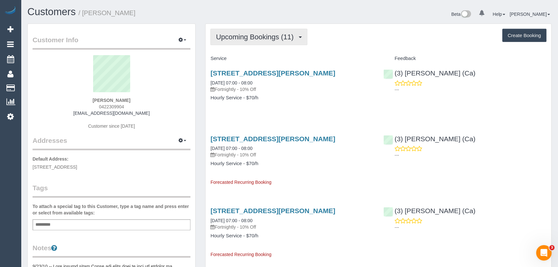
click at [255, 35] on span "Upcoming Bookings (11)" at bounding box center [256, 37] width 81 height 8
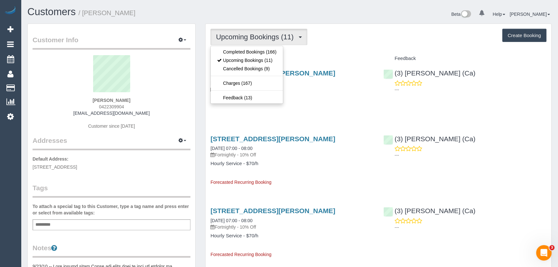
click at [304, 57] on h4 "Service" at bounding box center [291, 58] width 163 height 5
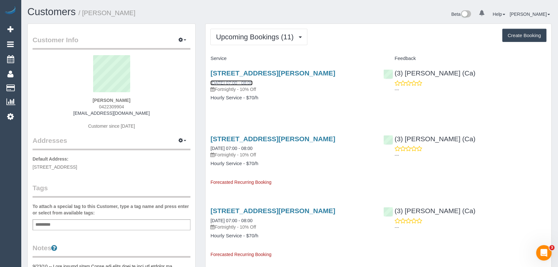
click at [243, 84] on link "[DATE] 07:00 - 08:00" at bounding box center [231, 82] width 42 height 5
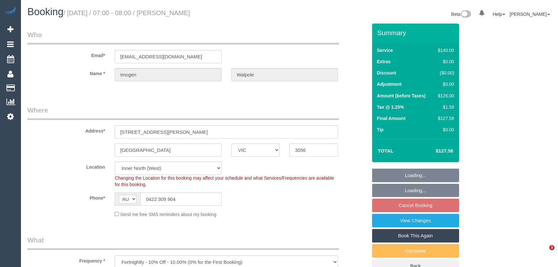
select select "VIC"
select select "number:29"
select select "number:16"
select select "number:19"
select select "number:24"
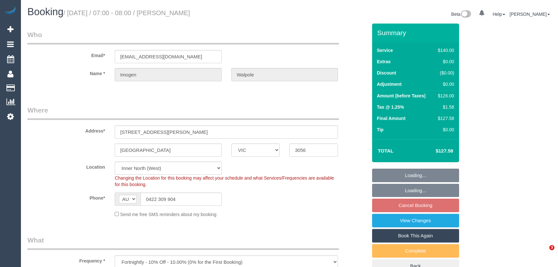
select select "number:34"
select select "number:11"
select select "object:865"
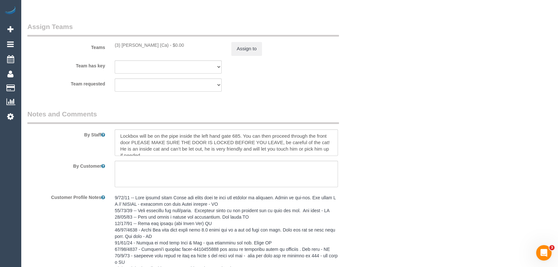
scroll to position [995, 0]
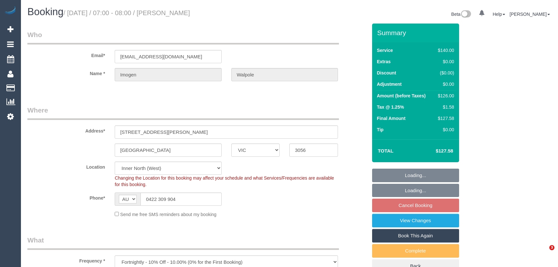
select select "VIC"
select select "number:29"
select select "number:16"
select select "number:19"
select select "number:24"
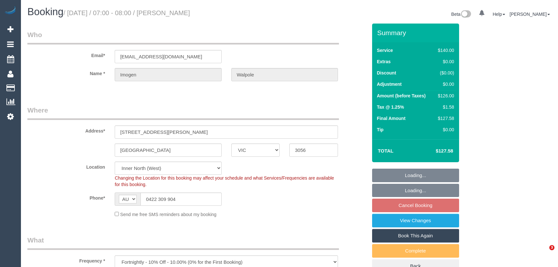
select select "number:34"
select select "number:11"
select select "object:1728"
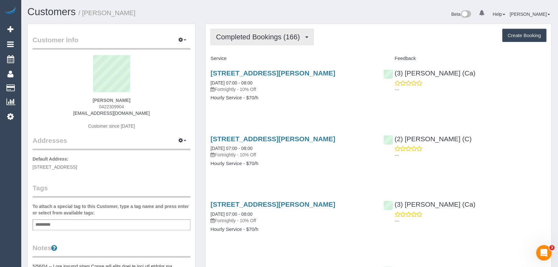
click at [265, 38] on span "Completed Bookings (166)" at bounding box center [259, 37] width 87 height 8
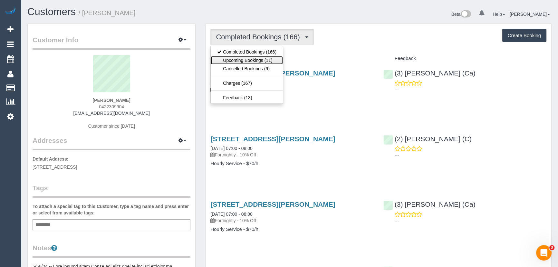
click at [259, 58] on link "Upcoming Bookings (11)" at bounding box center [247, 60] width 72 height 8
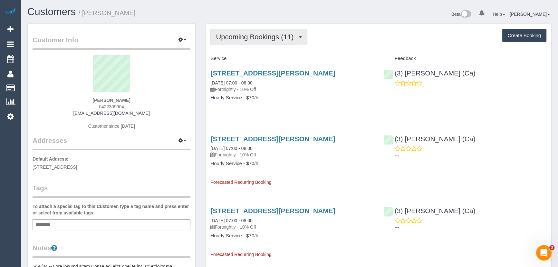
click at [278, 34] on span "Upcoming Bookings (11)" at bounding box center [256, 37] width 81 height 8
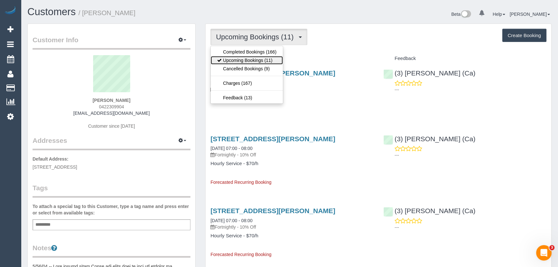
click at [259, 60] on link "Upcoming Bookings (11)" at bounding box center [247, 60] width 72 height 8
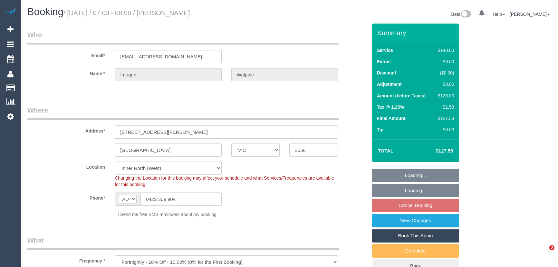
select select "VIC"
select select "number:29"
select select "number:16"
select select "number:19"
select select "number:24"
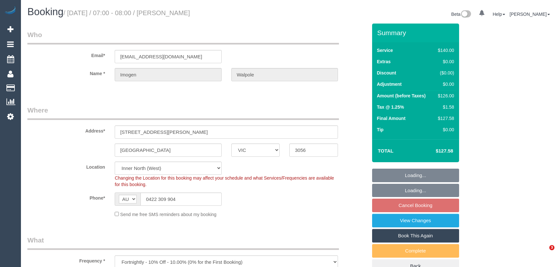
select select "number:34"
select select "number:11"
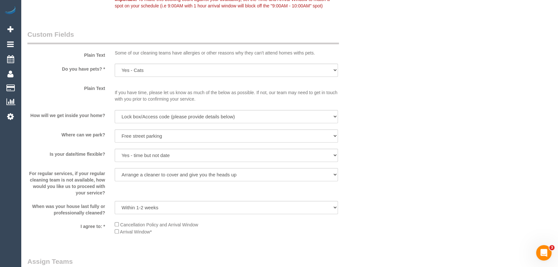
scroll to position [966, 0]
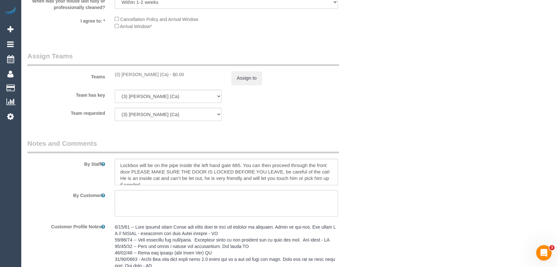
drag, startPoint x: 161, startPoint y: 74, endPoint x: 113, endPoint y: 75, distance: 48.6
click at [113, 75] on div "(3) [PERSON_NAME] (Ca) - $0.00" at bounding box center [168, 74] width 117 height 6
copy div "(3) [PERSON_NAME] (Ca)"
click at [246, 78] on button "Assign to" at bounding box center [246, 78] width 31 height 14
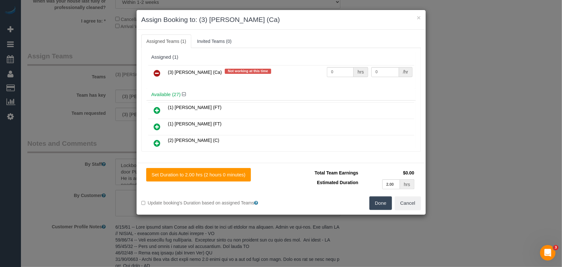
click at [157, 71] on icon at bounding box center [157, 73] width 7 height 8
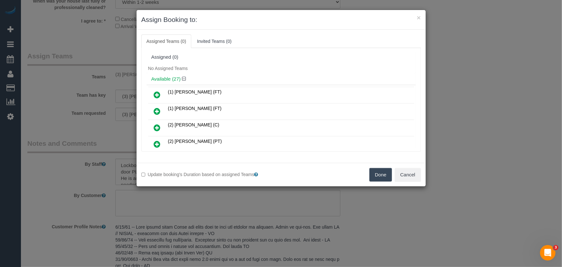
click at [380, 171] on button "Done" at bounding box center [380, 175] width 23 height 14
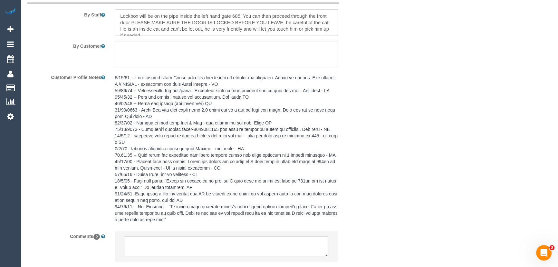
scroll to position [1142, 0]
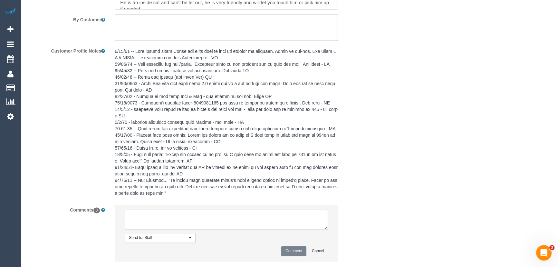
click at [186, 227] on textarea at bounding box center [226, 219] width 203 height 20
type textarea "/"
paste textarea "Cleaner(s) Unassigned: Reason Unassigned: Contact via: Which message sent: Addi…"
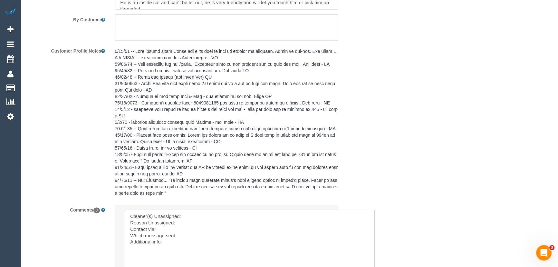
drag, startPoint x: 347, startPoint y: 268, endPoint x: 381, endPoint y: 280, distance: 36.2
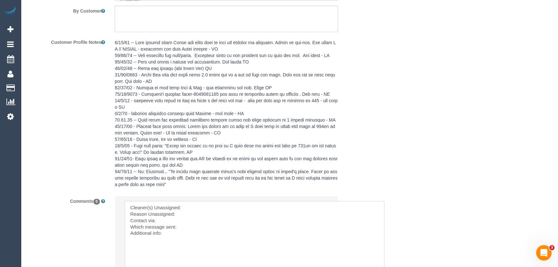
scroll to position [1230, 0]
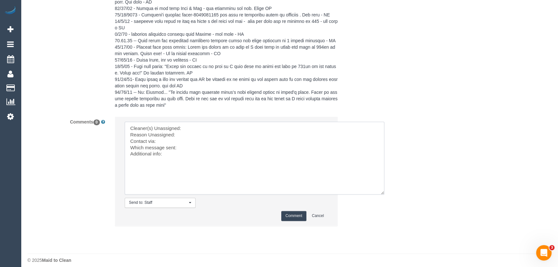
click at [201, 126] on textarea at bounding box center [255, 157] width 260 height 73
paste textarea "(3) [PERSON_NAME] (Ca)"
type textarea "Cleaner(s) Unassigned: (3) Melissa Alampi (Ca) Reason Unassigned: car issues Co…"
click at [299, 214] on button "Comment" at bounding box center [293, 216] width 25 height 10
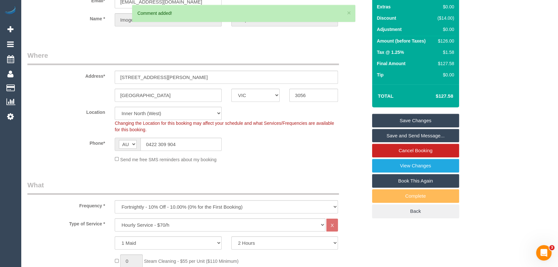
scroll to position [29, 0]
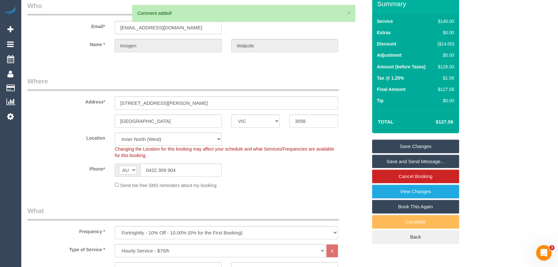
click at [419, 145] on link "Save Changes" at bounding box center [415, 146] width 87 height 14
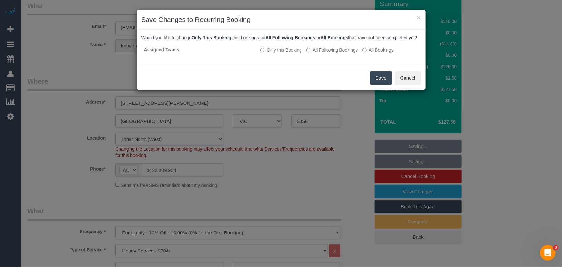
click at [375, 84] on button "Save" at bounding box center [381, 78] width 22 height 14
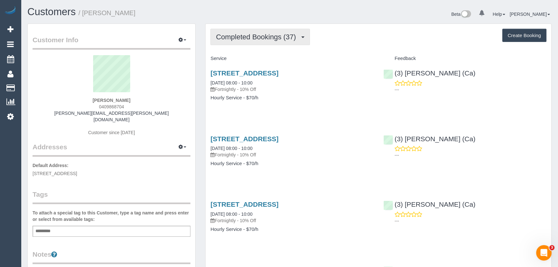
click at [256, 36] on span "Completed Bookings (37)" at bounding box center [257, 37] width 83 height 8
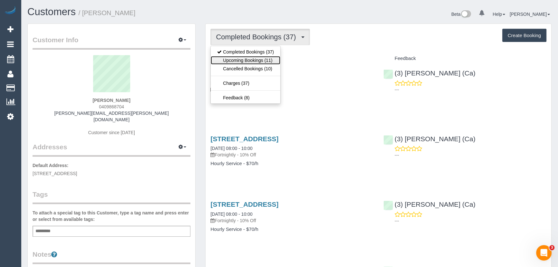
click at [248, 61] on link "Upcoming Bookings (11)" at bounding box center [246, 60] width 70 height 8
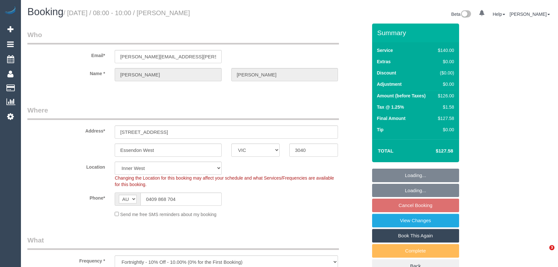
select select "VIC"
select select "number:27"
select select "number:15"
select select "number:18"
select select "number:22"
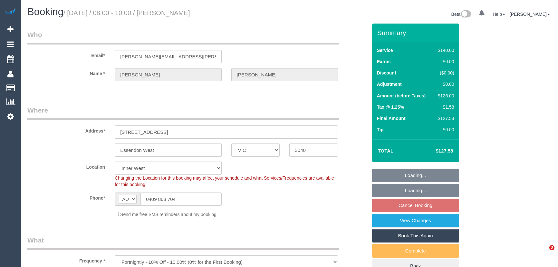
select select "number:35"
select select "number:26"
select select "25121"
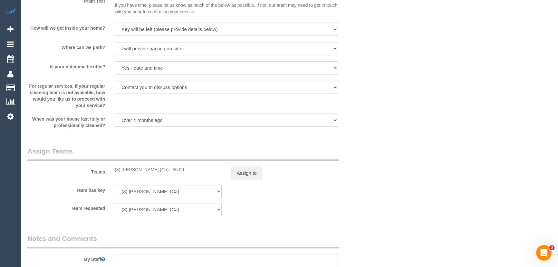
scroll to position [908, 0]
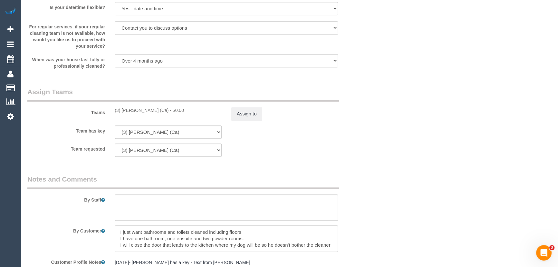
drag, startPoint x: 162, startPoint y: 109, endPoint x: 110, endPoint y: 110, distance: 51.5
click at [110, 110] on div "(3) Melissa Alampi (Ca) - $0.00" at bounding box center [168, 110] width 117 height 6
copy div "(3) [PERSON_NAME] (Ca)"
click at [243, 111] on button "Assign to" at bounding box center [246, 114] width 31 height 14
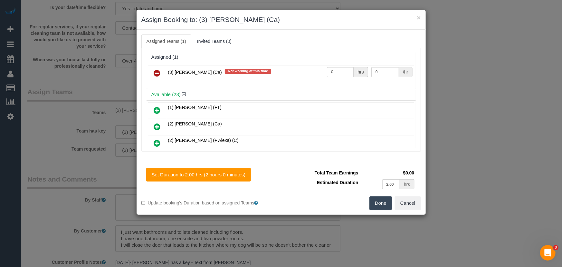
click at [158, 70] on icon at bounding box center [157, 73] width 7 height 8
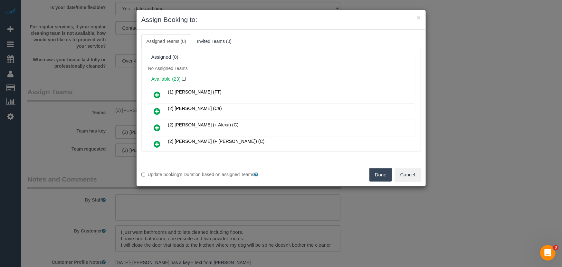
click at [377, 174] on button "Done" at bounding box center [380, 175] width 23 height 14
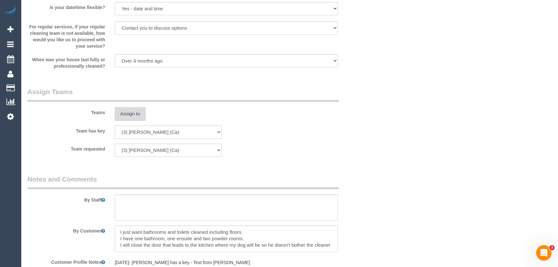
scroll to position [991, 0]
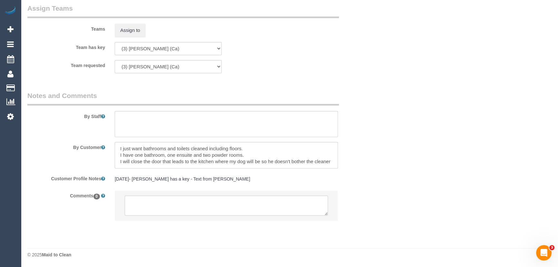
drag, startPoint x: 167, startPoint y: 218, endPoint x: 173, endPoint y: 211, distance: 9.1
click at [168, 216] on li at bounding box center [226, 205] width 223 height 30
click at [172, 205] on textarea at bounding box center [226, 205] width 203 height 20
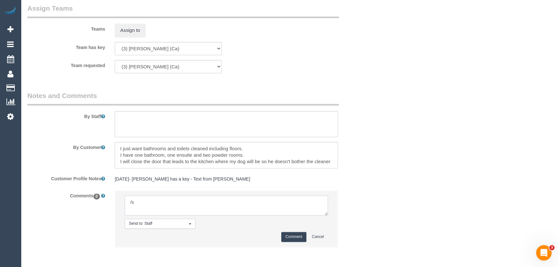
type textarea "/"
paste textarea "Cleaner(s) Unassigned: Reason Unassigned: Contact via: Which message sent: Addi…"
drag, startPoint x: 323, startPoint y: 213, endPoint x: 340, endPoint y: 225, distance: 20.7
click at [340, 225] on div "Send to: Staff Nothing selected Send to: Staff Send to: Customer Send to: Team …" at bounding box center [226, 221] width 233 height 63
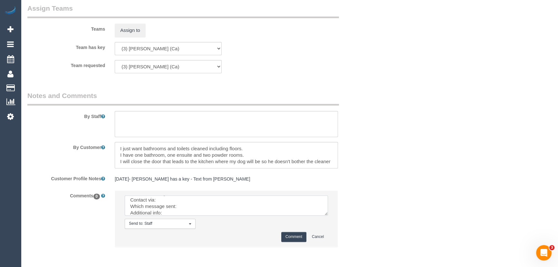
drag, startPoint x: 326, startPoint y: 214, endPoint x: 354, endPoint y: 238, distance: 37.4
click at [328, 215] on textarea at bounding box center [226, 205] width 203 height 20
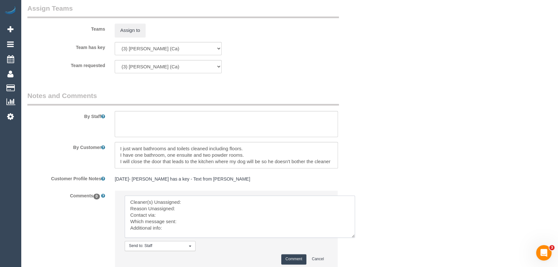
click at [242, 198] on textarea at bounding box center [240, 216] width 230 height 42
paste textarea "(3) [PERSON_NAME] (Ca)"
click at [168, 214] on textarea at bounding box center [240, 216] width 230 height 42
click at [184, 222] on textarea at bounding box center [240, 216] width 230 height 42
type textarea "Cleaner(s) Unassigned: (3) Melissa Alampi (Ca) Reason Unassigned: car issues Co…"
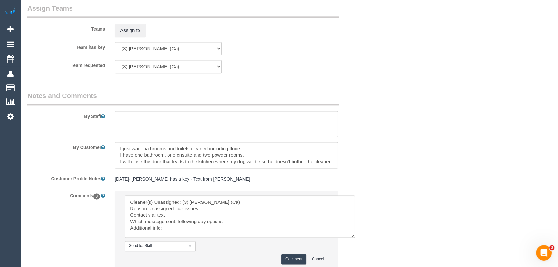
click at [286, 255] on button "Comment" at bounding box center [293, 259] width 25 height 10
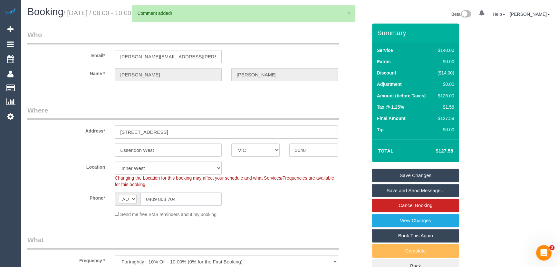
drag, startPoint x: 190, startPoint y: 194, endPoint x: 74, endPoint y: 183, distance: 116.1
click at [84, 187] on sui-booking-location "Location Office City East (North) East (South) Inner East Inner North (East) In…" at bounding box center [197, 189] width 340 height 56
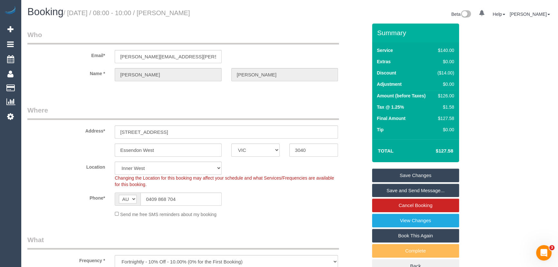
click at [419, 174] on link "Save Changes" at bounding box center [415, 175] width 87 height 14
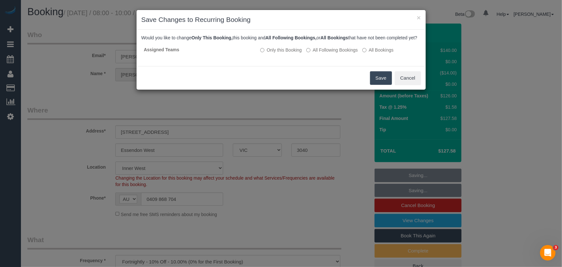
click at [383, 84] on button "Save" at bounding box center [381, 78] width 22 height 14
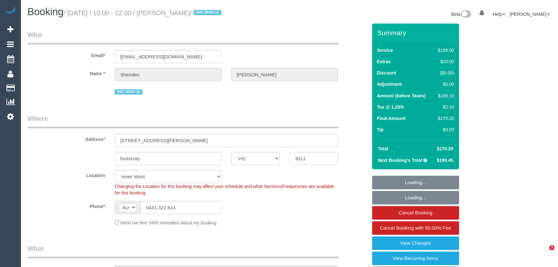
select select "VIC"
select select "string:stripe-pm_1Rj8jX2GScqysDRV4J43Whc2"
select select "number:27"
select select "number:16"
select select "number:19"
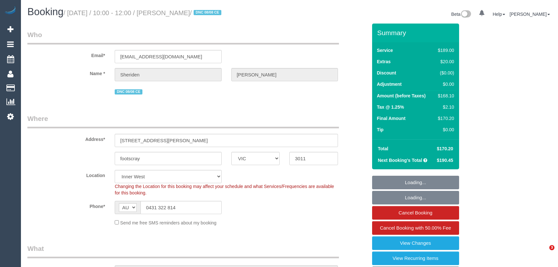
select select "number:24"
select select "number:34"
select select "number:12"
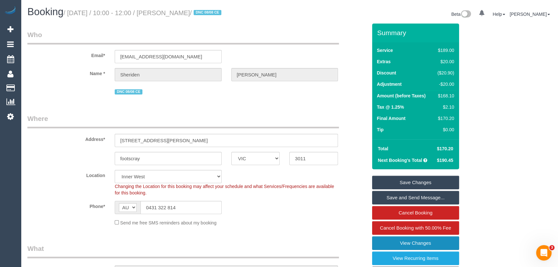
click at [391, 242] on link "View Changes" at bounding box center [415, 243] width 87 height 14
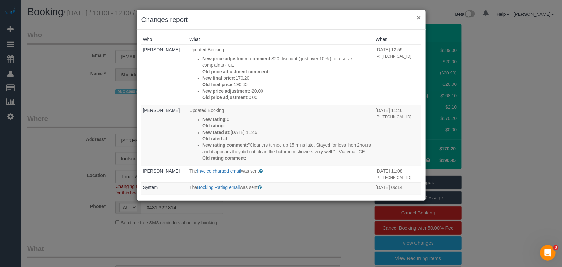
click at [421, 17] on button "×" at bounding box center [419, 17] width 4 height 7
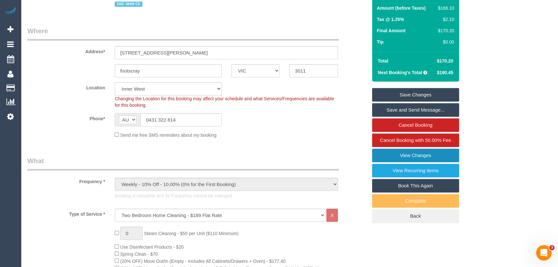
scroll to position [176, 0]
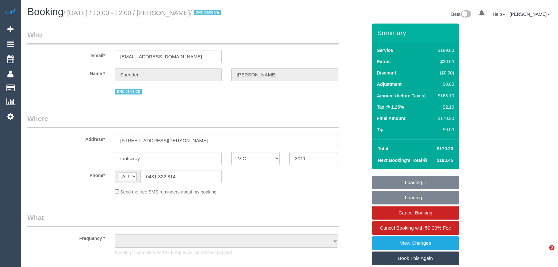
select select "VIC"
select select "string:stripe-pm_1Rj8jX2GScqysDRV4J43Whc2"
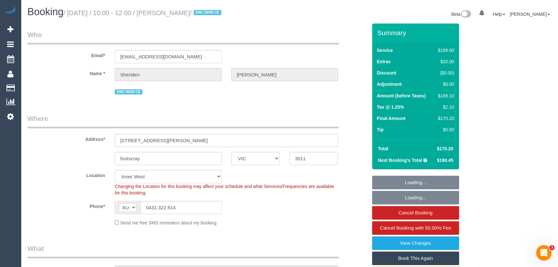
select select "object:756"
select select "number:27"
select select "number:16"
select select "number:19"
select select "number:24"
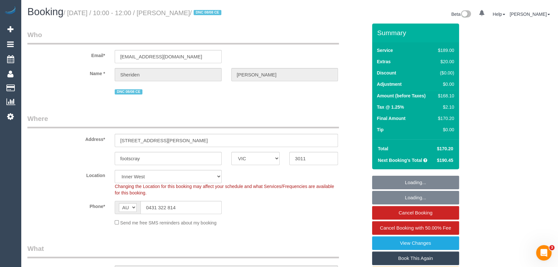
select select "number:34"
select select "number:12"
select select "object:1573"
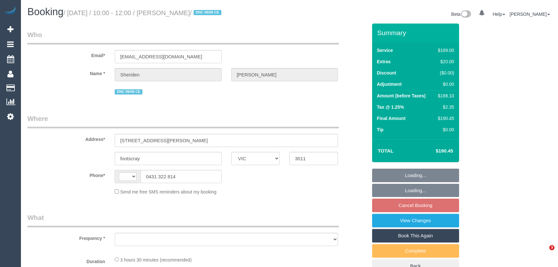
select select "VIC"
select select "string:stripe-pm_1Rj8jX2GScqysDRV4J43Whc2"
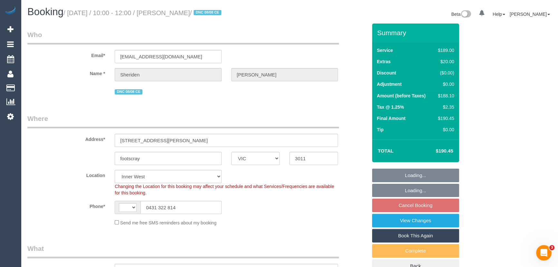
select select "string:AU"
select select "number:27"
select select "number:16"
select select "number:19"
select select "number:24"
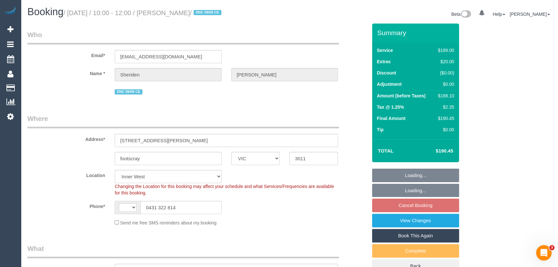
select select "number:34"
select select "number:12"
select select "object:1486"
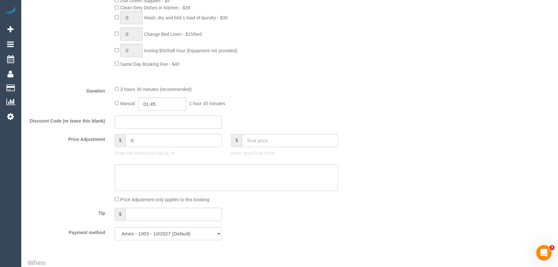
scroll to position [468, 0]
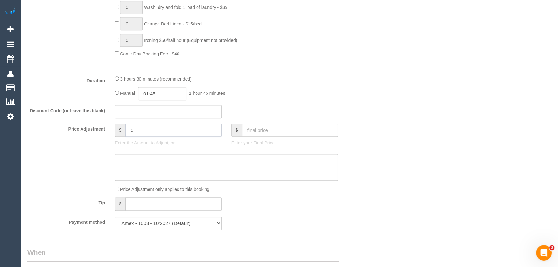
click at [163, 134] on input "0" at bounding box center [173, 129] width 96 height 13
type input "-20"
click at [154, 173] on textarea at bounding box center [226, 167] width 223 height 26
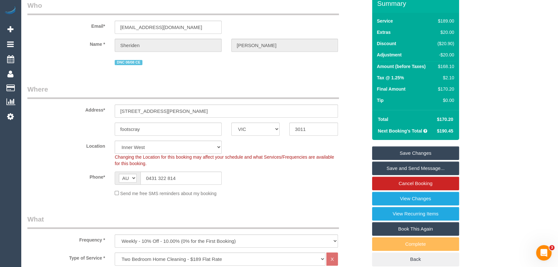
scroll to position [29, 0]
type textarea "$20 discount applied for minor complaints from last service as gesture of goodw…"
click at [417, 148] on link "Save Changes" at bounding box center [415, 154] width 87 height 14
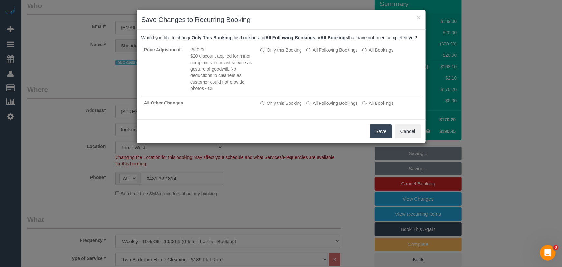
click at [380, 135] on button "Save" at bounding box center [381, 131] width 22 height 14
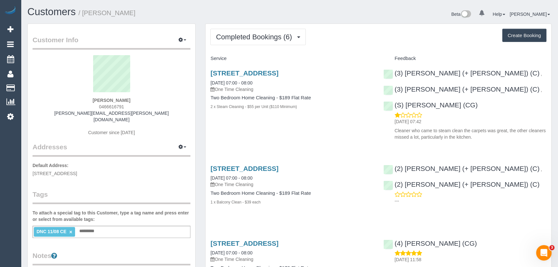
click at [70, 229] on link "×" at bounding box center [70, 231] width 3 height 5
drag, startPoint x: 148, startPoint y: 99, endPoint x: 67, endPoint y: 99, distance: 81.2
click at [67, 99] on div "[PERSON_NAME] 0466616791 [PERSON_NAME][EMAIL_ADDRESS][PERSON_NAME][DOMAIN_NAME]…" at bounding box center [112, 98] width 158 height 87
copy strong "[PERSON_NAME]"
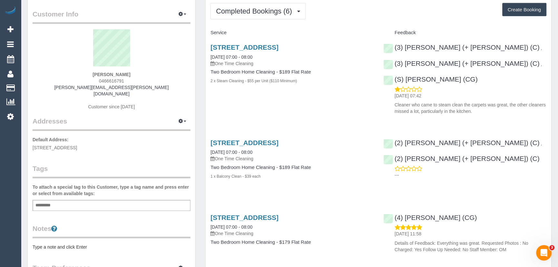
scroll to position [58, 0]
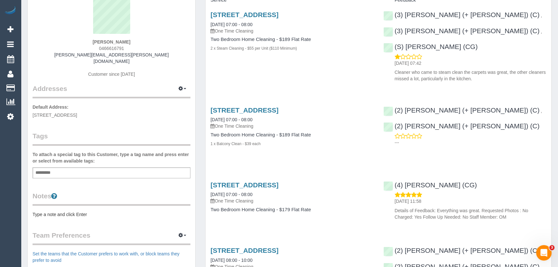
click at [138, 43] on div "[PERSON_NAME] 0466616791 [PERSON_NAME][EMAIL_ADDRESS][PERSON_NAME][DOMAIN_NAME]…" at bounding box center [112, 40] width 158 height 87
drag, startPoint x: 138, startPoint y: 38, endPoint x: 76, endPoint y: 37, distance: 62.2
click at [76, 37] on div "[PERSON_NAME] 0466616791 [PERSON_NAME][EMAIL_ADDRESS][PERSON_NAME][DOMAIN_NAME]…" at bounding box center [112, 40] width 158 height 87
copy div "[PERSON_NAME]"
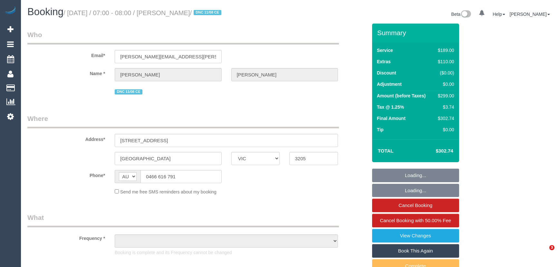
select select "VIC"
select select "object:578"
select select "number:29"
select select "number:14"
select select "number:18"
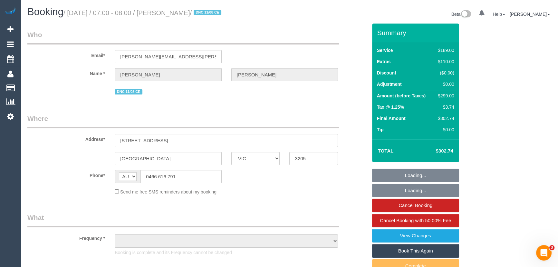
select select "number:25"
select select "number:13"
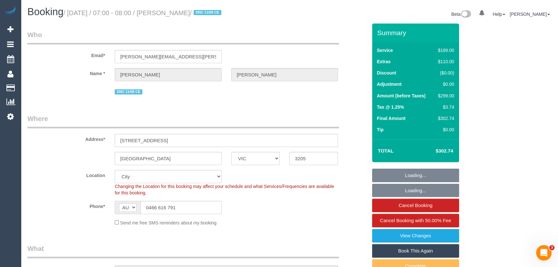
select select "object:827"
select select "string:stripe-pm_1RphZD2GScqysDRVoKaw0el1"
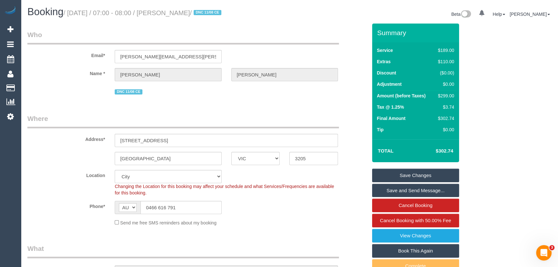
click at [449, 94] on div "$299.00" at bounding box center [444, 95] width 19 height 6
click at [402, 237] on link "View Changes" at bounding box center [415, 236] width 87 height 14
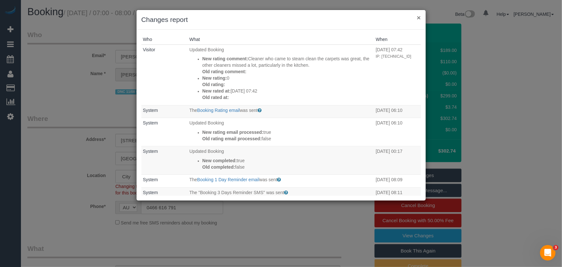
click at [421, 18] on button "×" at bounding box center [419, 17] width 4 height 7
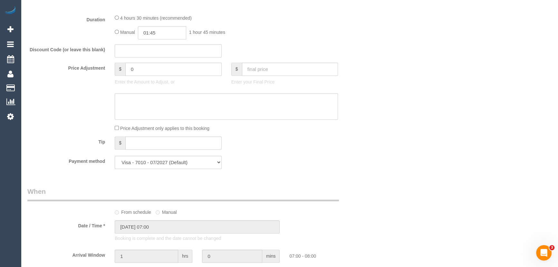
scroll to position [468, 0]
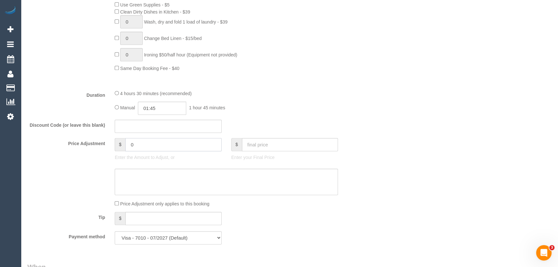
click at [147, 146] on input "0" at bounding box center [173, 144] width 96 height 13
type input "-20"
click at [171, 180] on textarea at bounding box center [226, 181] width 223 height 26
type textarea "2"
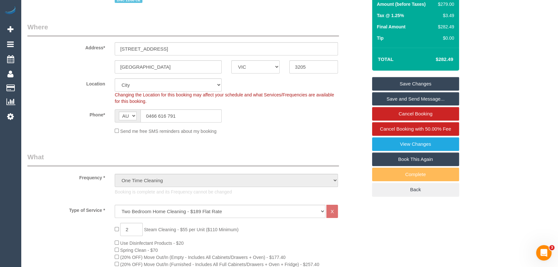
scroll to position [88, 0]
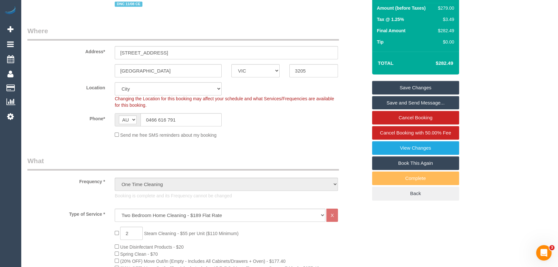
type textarea "$20 discount to resolve minor complaints. Cleaners earnings not affected as cus…"
click at [417, 82] on link "Save Changes" at bounding box center [415, 88] width 87 height 14
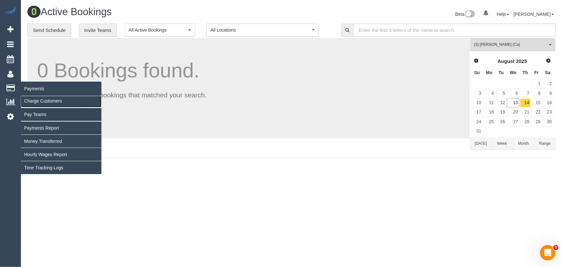
click at [39, 100] on link "Charge Customers" at bounding box center [61, 100] width 81 height 13
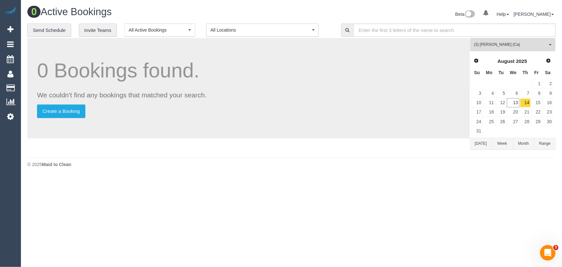
select select
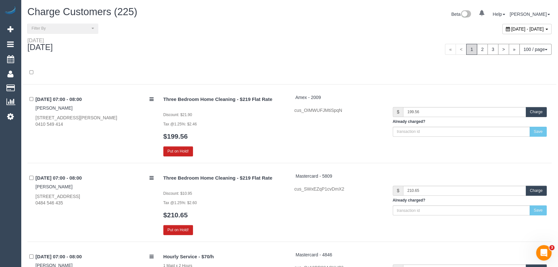
click at [511, 28] on span "[DATE] - [DATE]" at bounding box center [527, 28] width 33 height 5
type input "**********"
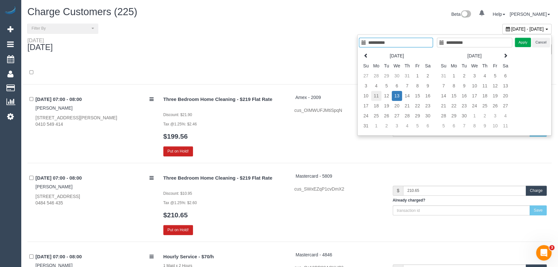
type input "**********"
click at [376, 96] on td "11" at bounding box center [376, 96] width 10 height 10
type input "**********"
click at [374, 96] on td "11" at bounding box center [376, 96] width 10 height 10
type input "**********"
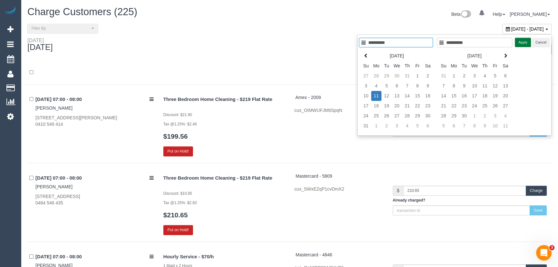
click at [522, 41] on button "Apply" at bounding box center [523, 42] width 16 height 9
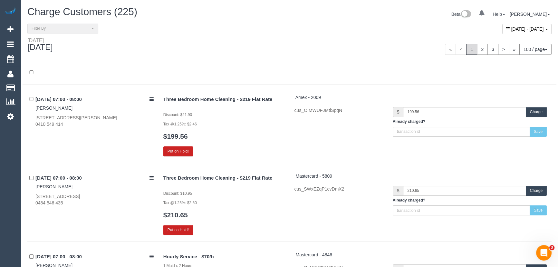
click at [321, 51] on div "« < 1 2 3 > » 100 / page 10 / page 20 / page 30 / page 40 / page 50 / page 100 …" at bounding box center [422, 49] width 257 height 11
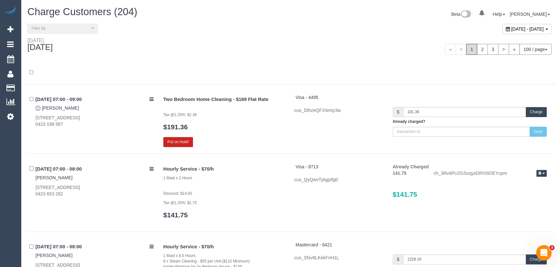
scroll to position [354, 0]
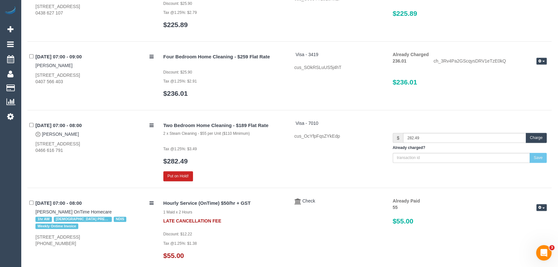
click at [534, 137] on button "Charge" at bounding box center [536, 138] width 21 height 10
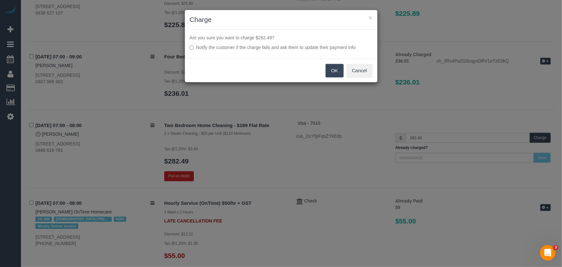
click at [332, 70] on button "OK" at bounding box center [335, 71] width 18 height 14
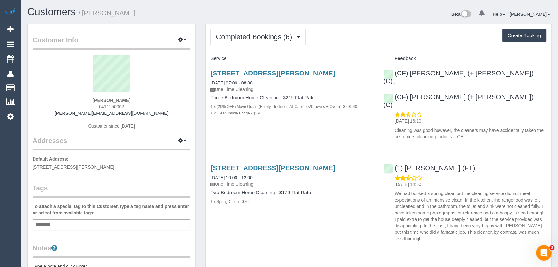
click at [136, 221] on div "Add a tag" at bounding box center [112, 224] width 158 height 11
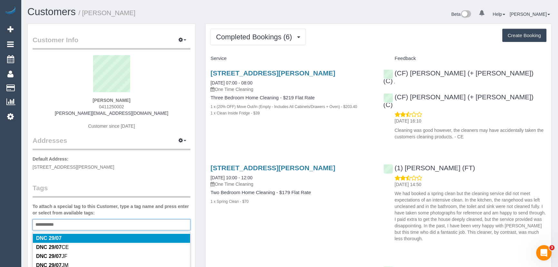
type input "**********"
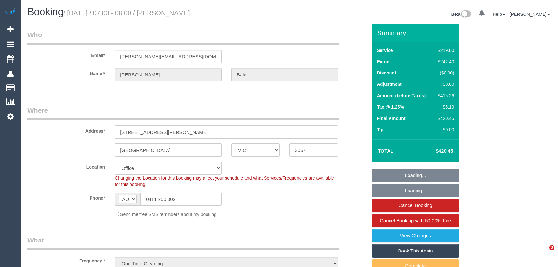
select select "VIC"
select select "string:stripe-pm_1Rkvlj2GScqysDRVYYOhtdfX"
select select "number:28"
select select "number:16"
select select "number:19"
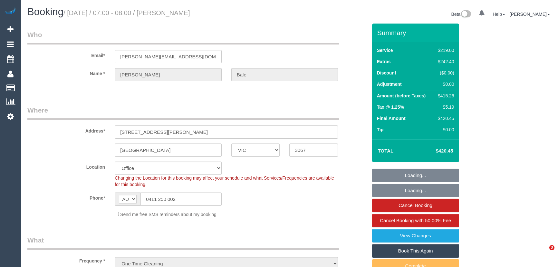
select select "number:24"
select select "number:26"
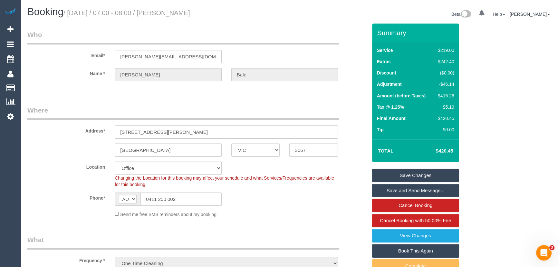
click at [451, 95] on div "$415.26" at bounding box center [444, 95] width 19 height 6
copy div "415.26"
click at [428, 232] on link "View Changes" at bounding box center [415, 236] width 87 height 14
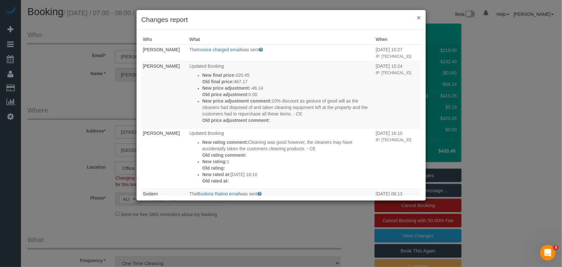
click at [420, 17] on button "×" at bounding box center [419, 17] width 4 height 7
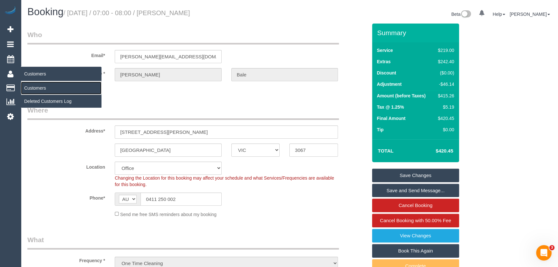
click at [41, 88] on link "Customers" at bounding box center [61, 87] width 81 height 13
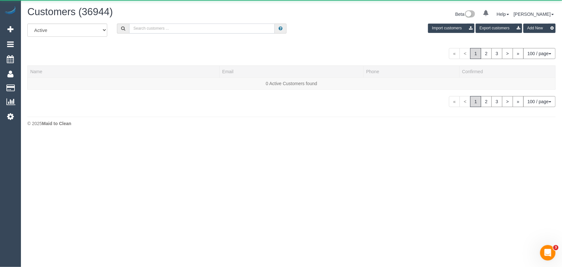
click at [189, 31] on input "text" at bounding box center [202, 29] width 146 height 10
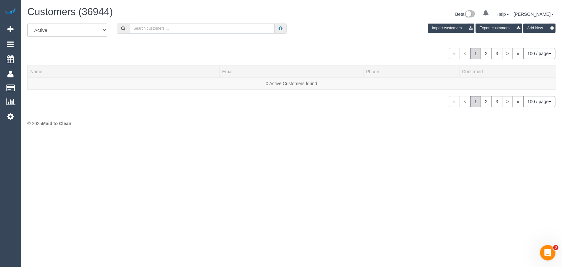
paste input "Mary Bateman"
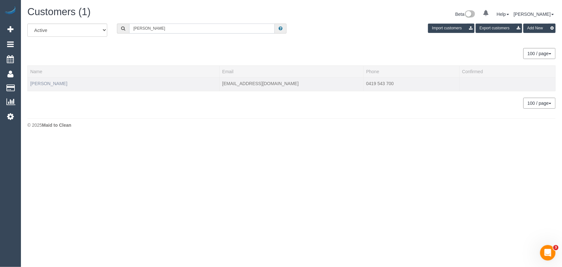
type input "Mary Bateman"
click at [58, 83] on link "Mary Bateman" at bounding box center [48, 83] width 37 height 5
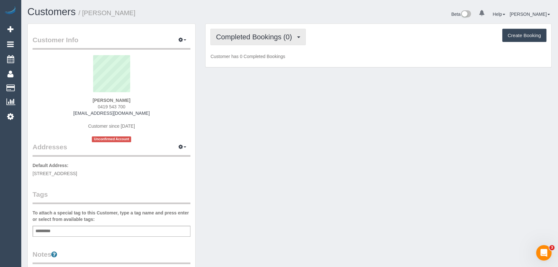
click at [272, 31] on button "Completed Bookings (0)" at bounding box center [257, 37] width 95 height 16
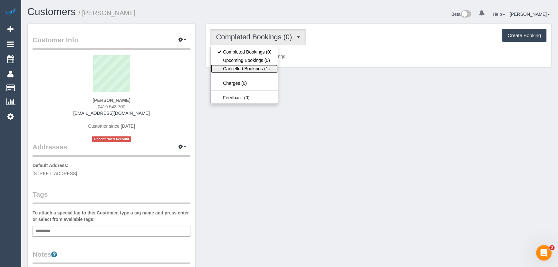
click at [259, 70] on link "Cancelled Bookings (1)" at bounding box center [244, 68] width 67 height 8
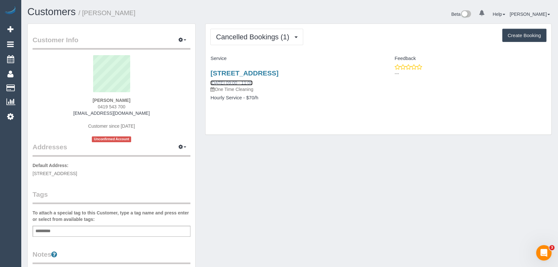
click at [245, 81] on link "13/08/2025 09:00 - 11:00" at bounding box center [231, 82] width 42 height 5
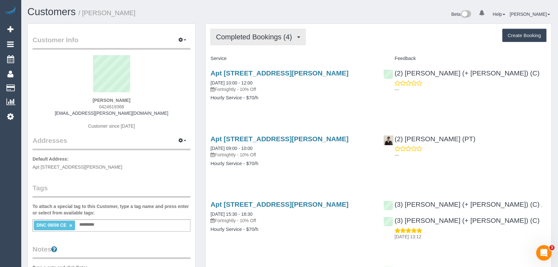
click at [249, 36] on span "Completed Bookings (4)" at bounding box center [255, 37] width 79 height 8
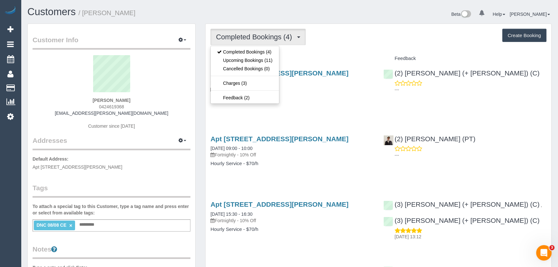
click at [309, 55] on div "Service" at bounding box center [291, 58] width 173 height 11
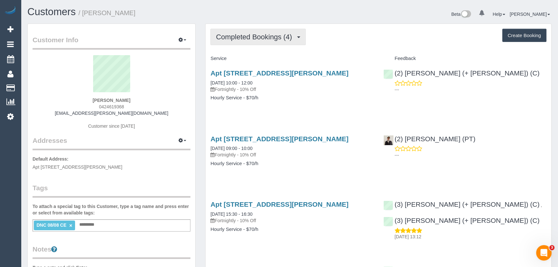
click at [264, 36] on span "Completed Bookings (4)" at bounding box center [255, 37] width 79 height 8
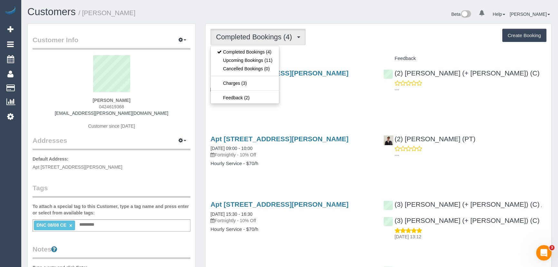
click at [307, 58] on h4 "Service" at bounding box center [291, 58] width 163 height 5
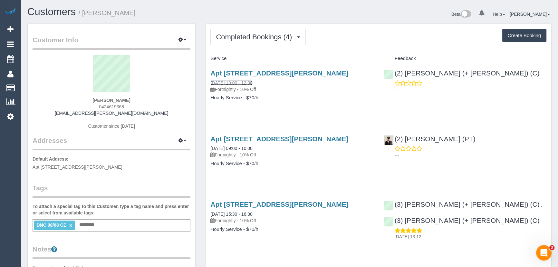
click at [245, 83] on link "08/08/2025 10:00 - 12:00" at bounding box center [231, 82] width 42 height 5
click at [70, 224] on link "×" at bounding box center [70, 225] width 3 height 5
click at [281, 83] on div "Apt 1704/433 Collins Street, Melbourne, VIC 3000 08/08/2025 10:00 - 12:00 Fortn…" at bounding box center [291, 80] width 163 height 23
drag, startPoint x: 140, startPoint y: 101, endPoint x: 68, endPoint y: 95, distance: 72.4
click at [71, 95] on div "Osnat Horovitz 0424619368 osnat.horovitz@gmail.com Customer since 2025" at bounding box center [112, 95] width 158 height 81
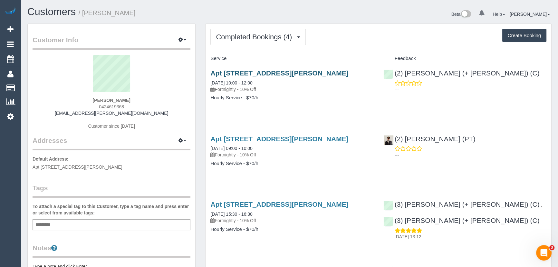
copy div "Osnat Horovitz"
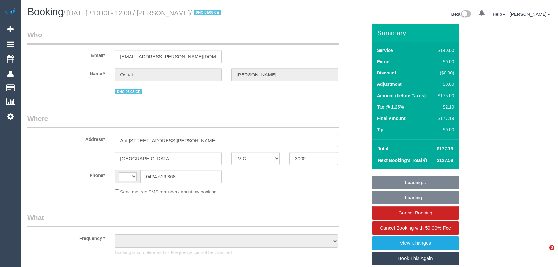
select select "VIC"
select select "string:AU"
select select "object:645"
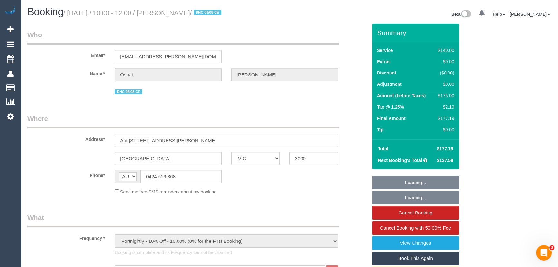
select select "string:stripe-pm_1RYdgv2GScqysDRVxPU7X7cK"
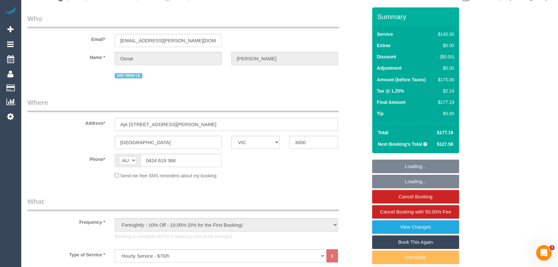
select select "number:28"
select select "number:14"
select select "number:20"
select select "number:36"
select select "number:35"
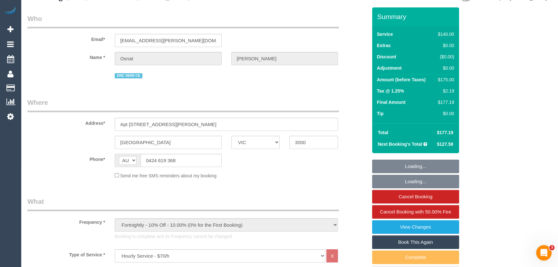
select select "number:11"
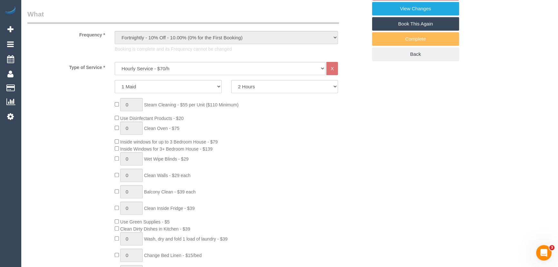
select select "object:1379"
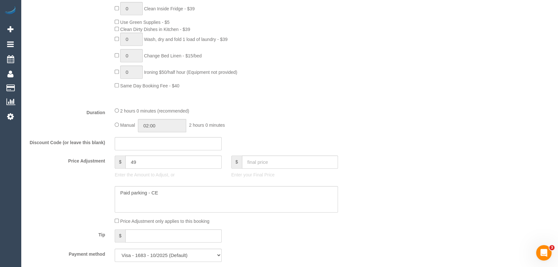
scroll to position [527, 0]
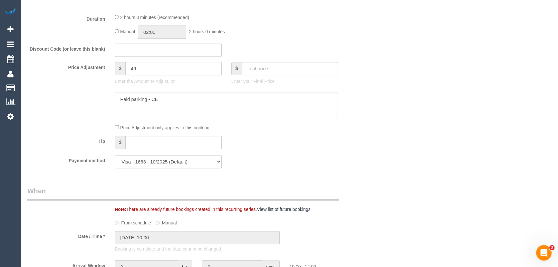
click at [136, 69] on input "49" at bounding box center [173, 68] width 96 height 13
drag, startPoint x: 144, startPoint y: 71, endPoint x: 81, endPoint y: 71, distance: 62.2
click at [81, 71] on div "Price Adjustment $ 49 Enter the Amount to Adjust, or $ Enter your Final Price" at bounding box center [197, 75] width 349 height 26
click at [203, 115] on textarea at bounding box center [226, 105] width 223 height 26
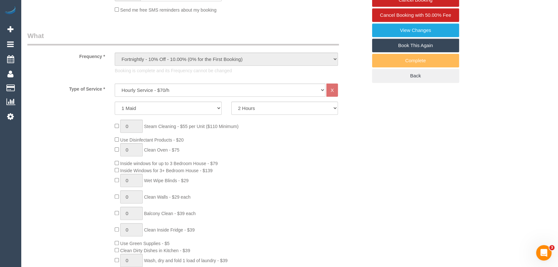
type input "24.5"
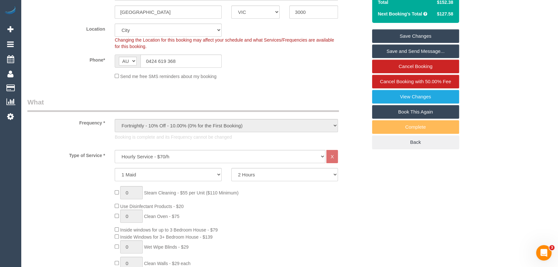
click at [416, 32] on link "Save Changes" at bounding box center [415, 36] width 87 height 14
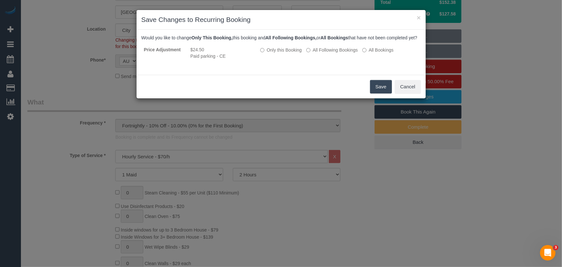
click at [378, 93] on button "Save" at bounding box center [381, 87] width 22 height 14
